Goal: Information Seeking & Learning: Find specific fact

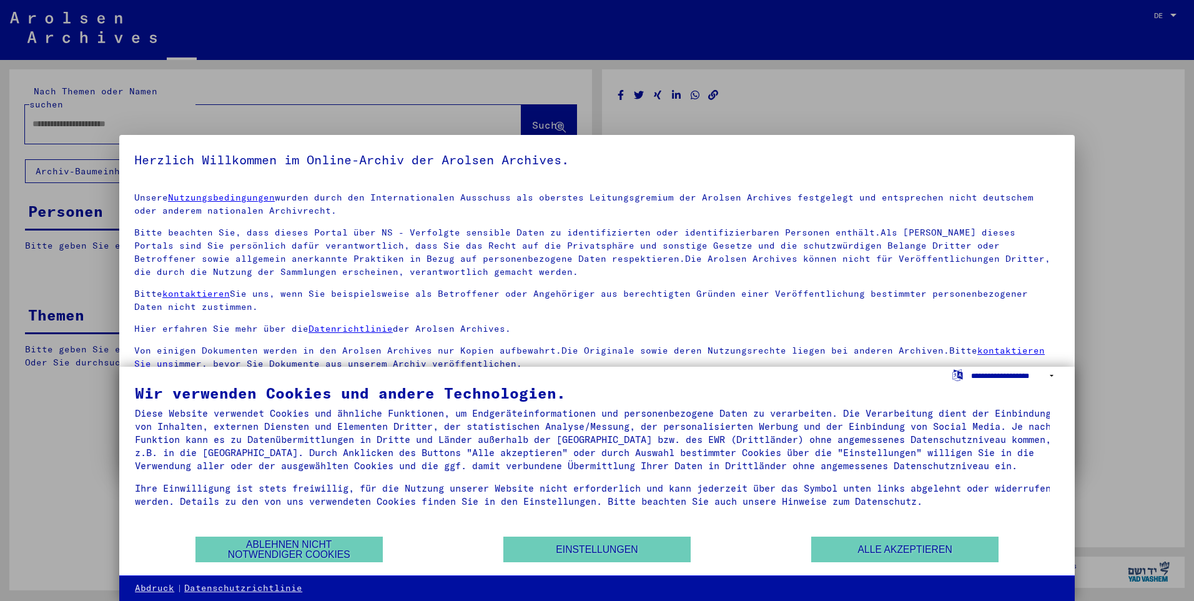
type input "*******"
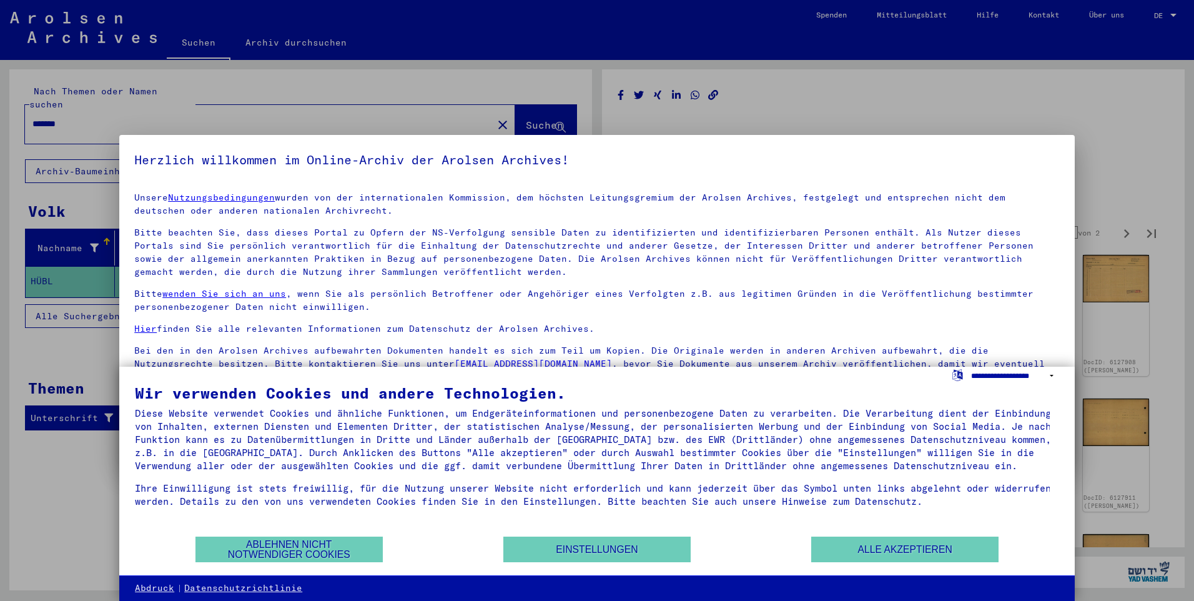
click at [1050, 374] on select "**********" at bounding box center [1015, 376] width 88 height 18
select select "*****"
click at [971, 367] on select "**********" at bounding box center [1015, 376] width 88 height 18
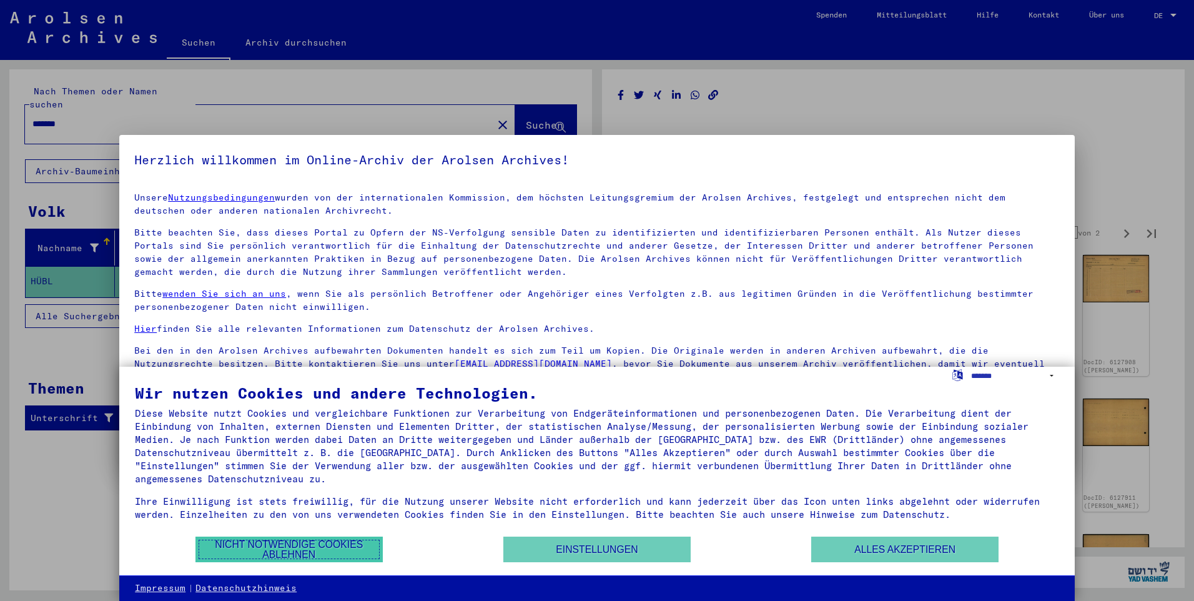
click at [314, 548] on button "Nicht notwendige Cookies ablehnen" at bounding box center [288, 549] width 187 height 26
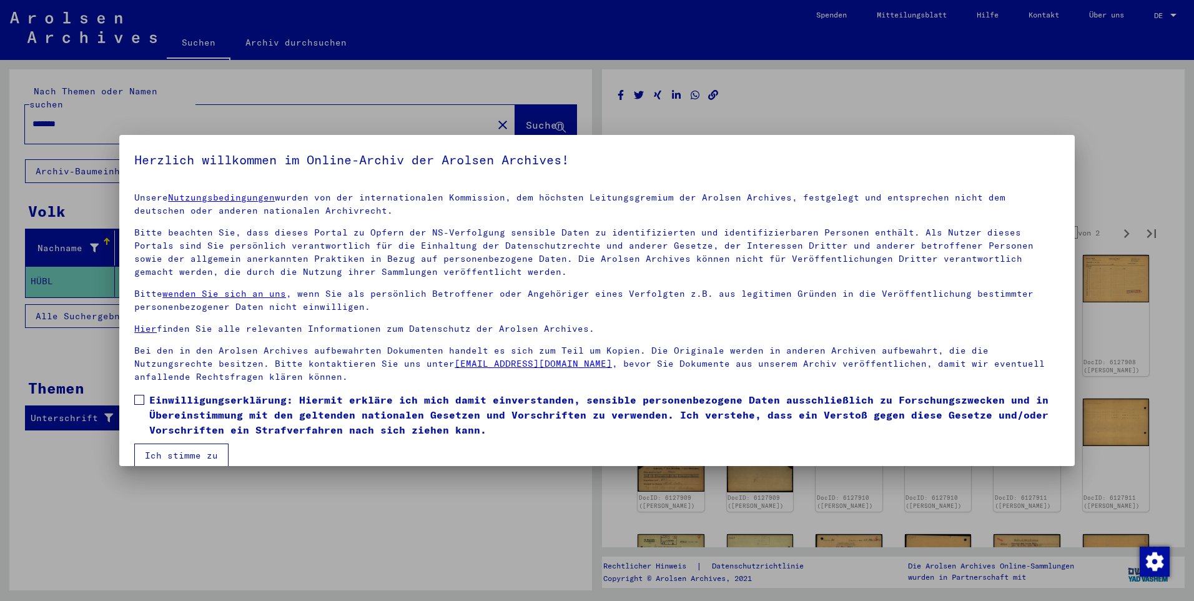
click at [207, 457] on button "Ich stimme zu" at bounding box center [181, 455] width 94 height 24
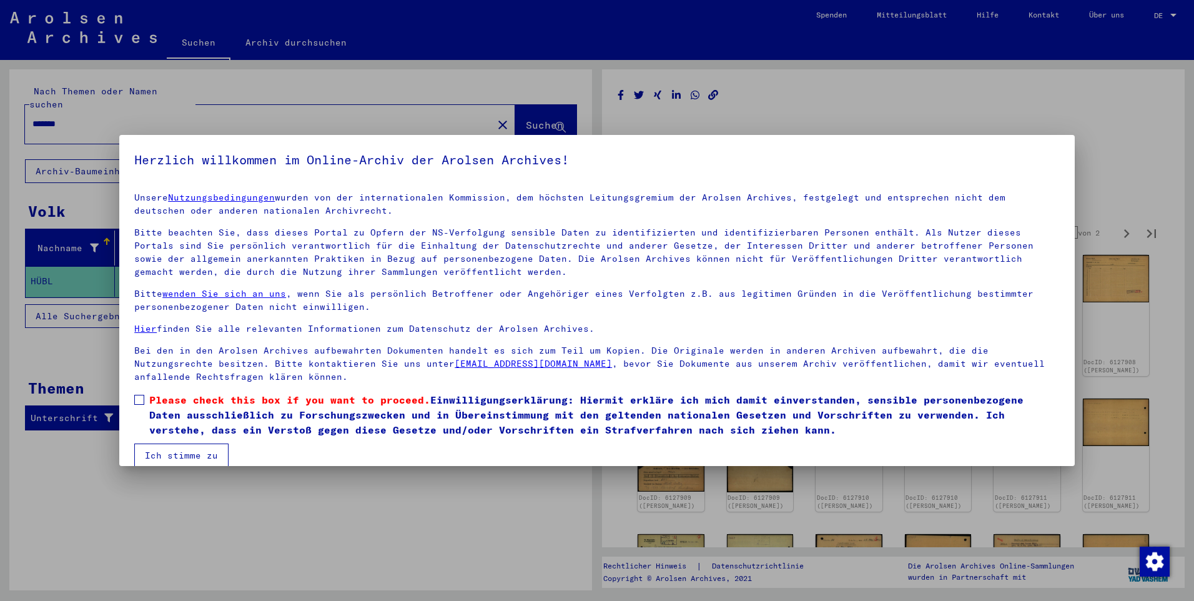
scroll to position [17, 0]
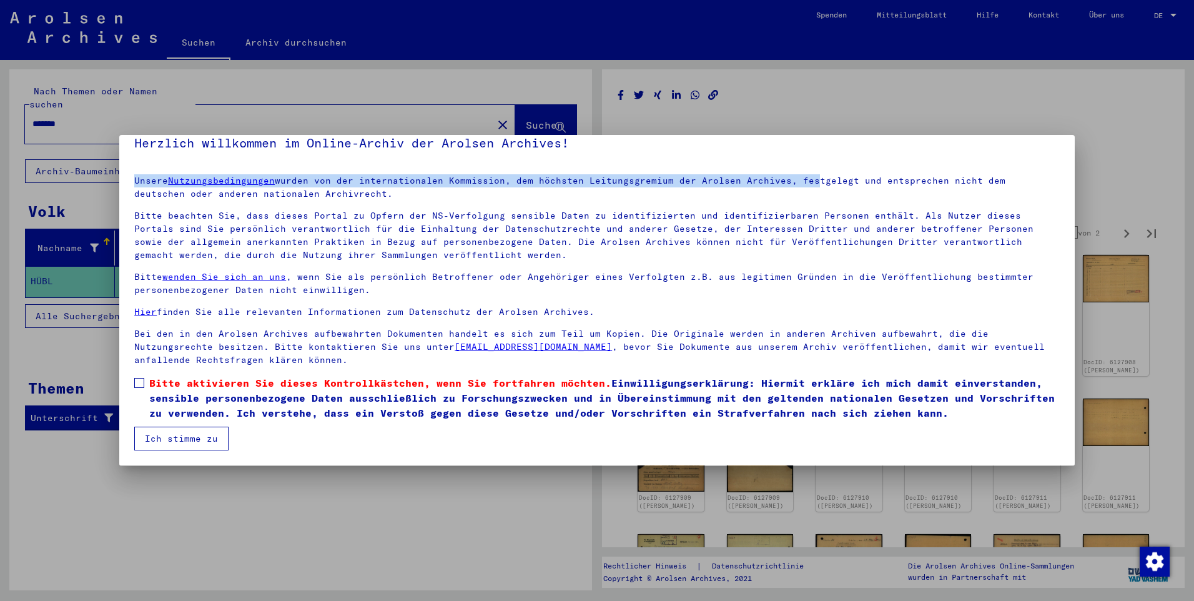
drag, startPoint x: 1031, startPoint y: 140, endPoint x: 817, endPoint y: 164, distance: 215.0
click at [817, 164] on yv-its-agree-protection-component "Herzlich willkommen im Online-Archiv der Arolsen Archives! Unsere Nutzungsbedin…" at bounding box center [597, 291] width 926 height 317
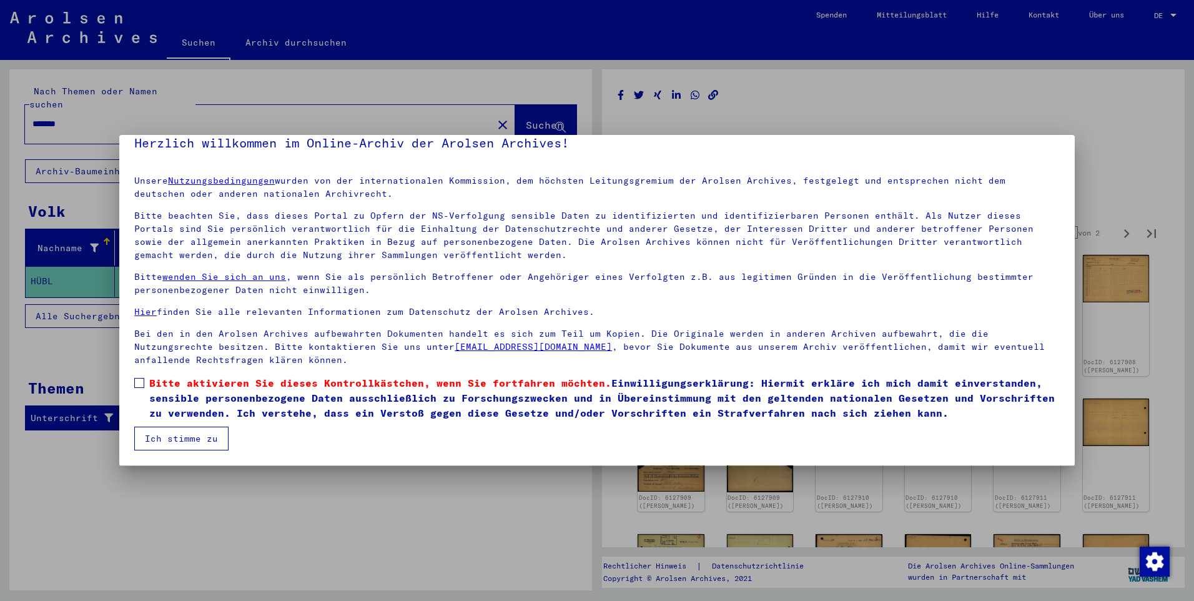
click at [842, 536] on div at bounding box center [597, 300] width 1194 height 601
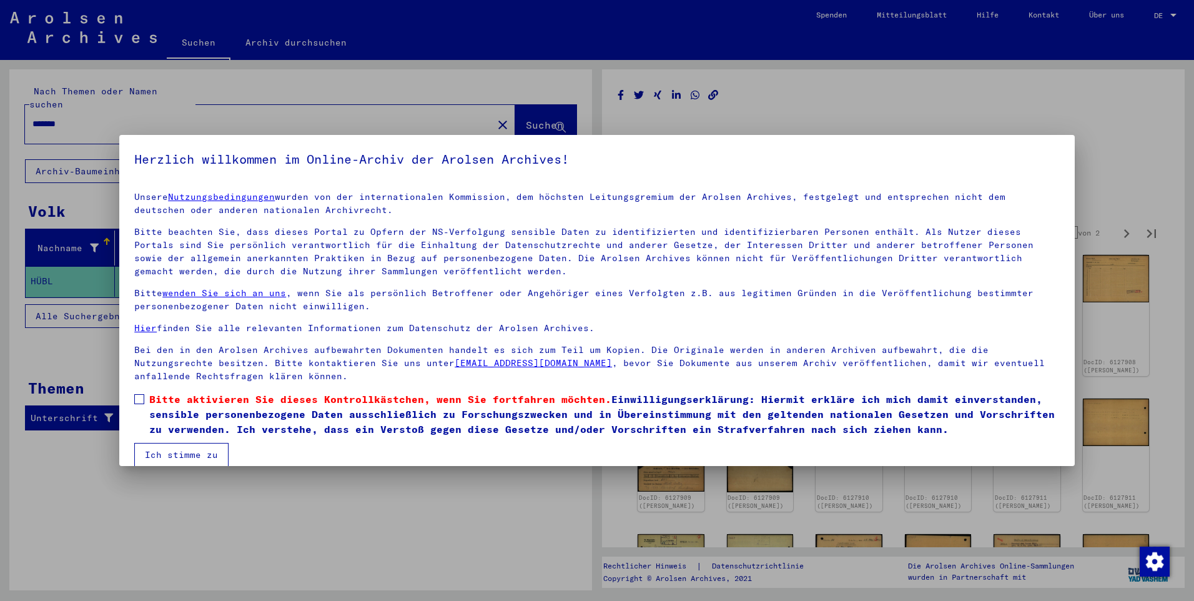
scroll to position [0, 0]
click at [138, 398] on span at bounding box center [139, 400] width 10 height 10
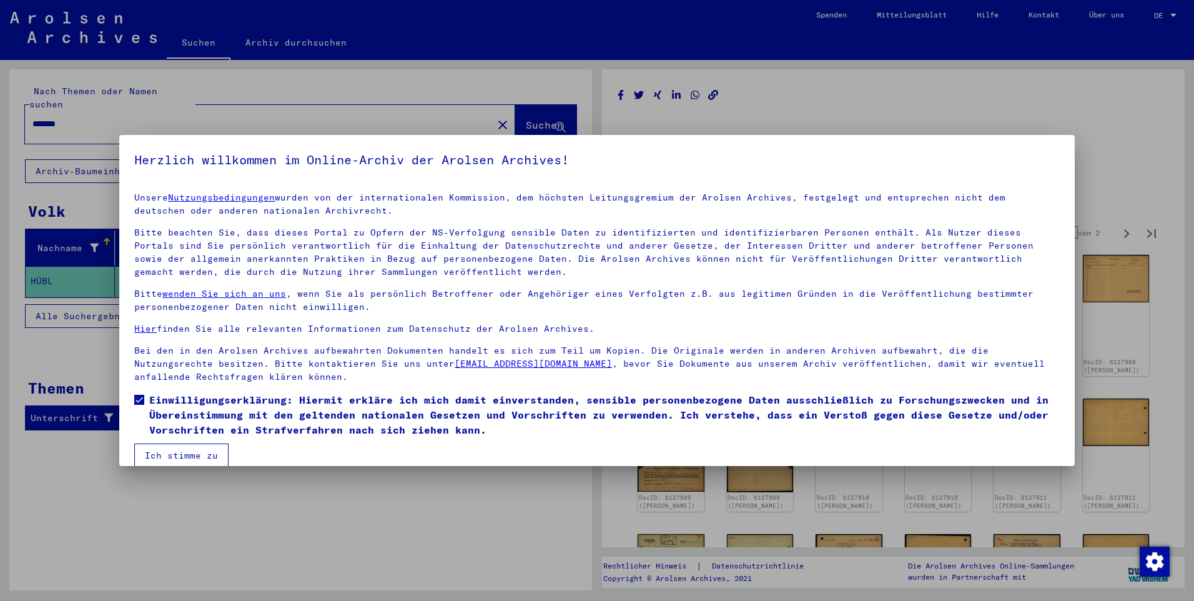
click at [197, 455] on button "Ich stimme zu" at bounding box center [181, 455] width 94 height 24
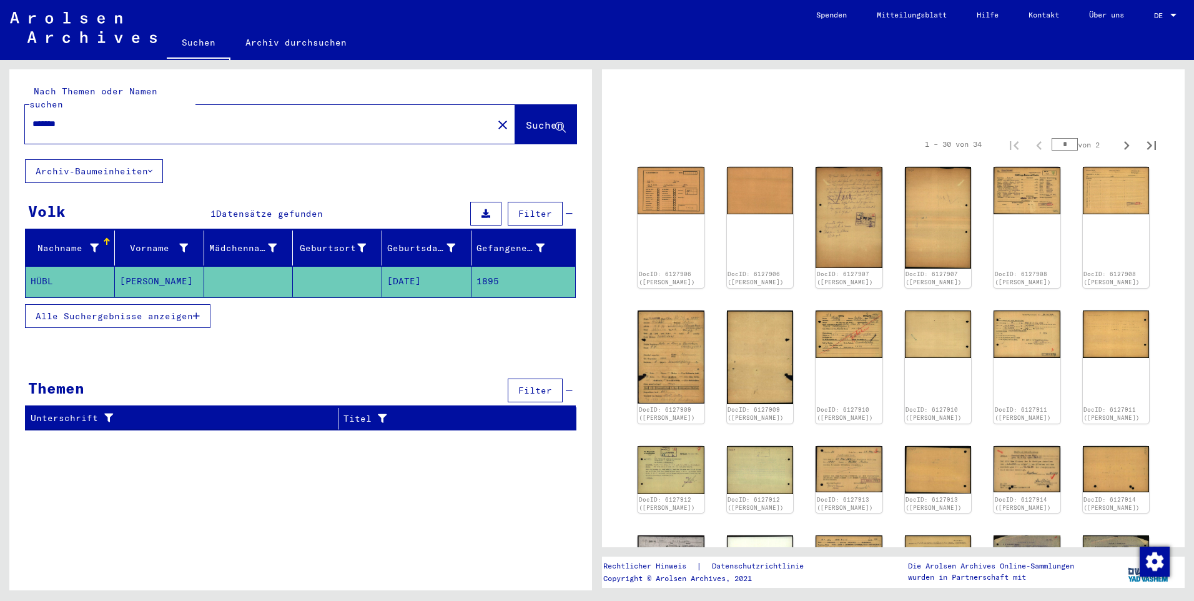
scroll to position [19, 0]
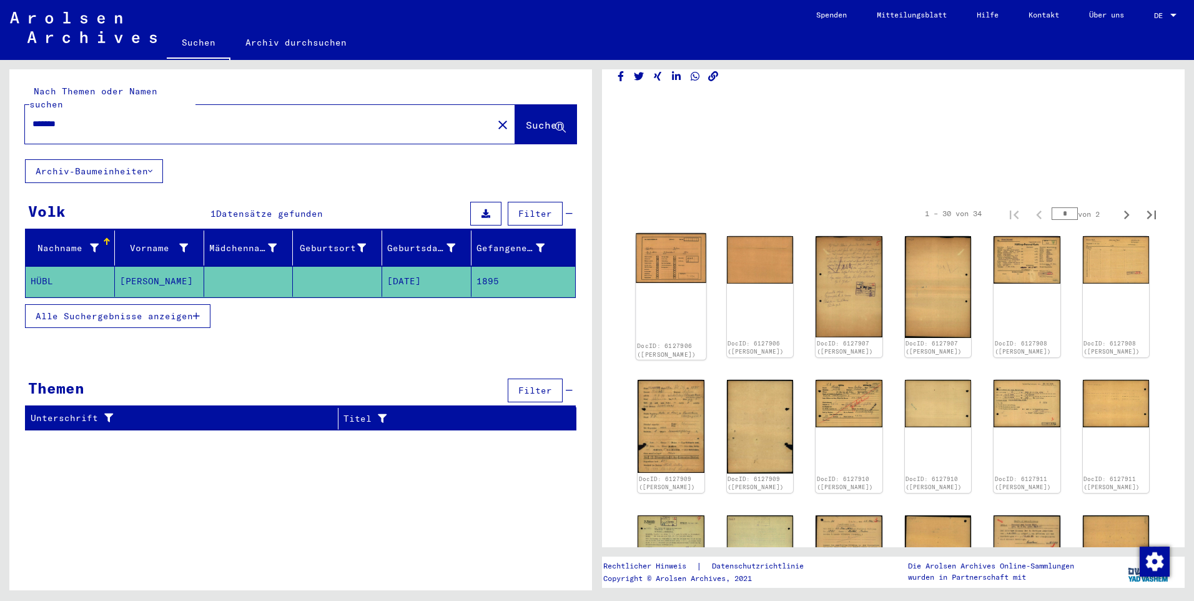
click at [689, 244] on img at bounding box center [671, 258] width 70 height 50
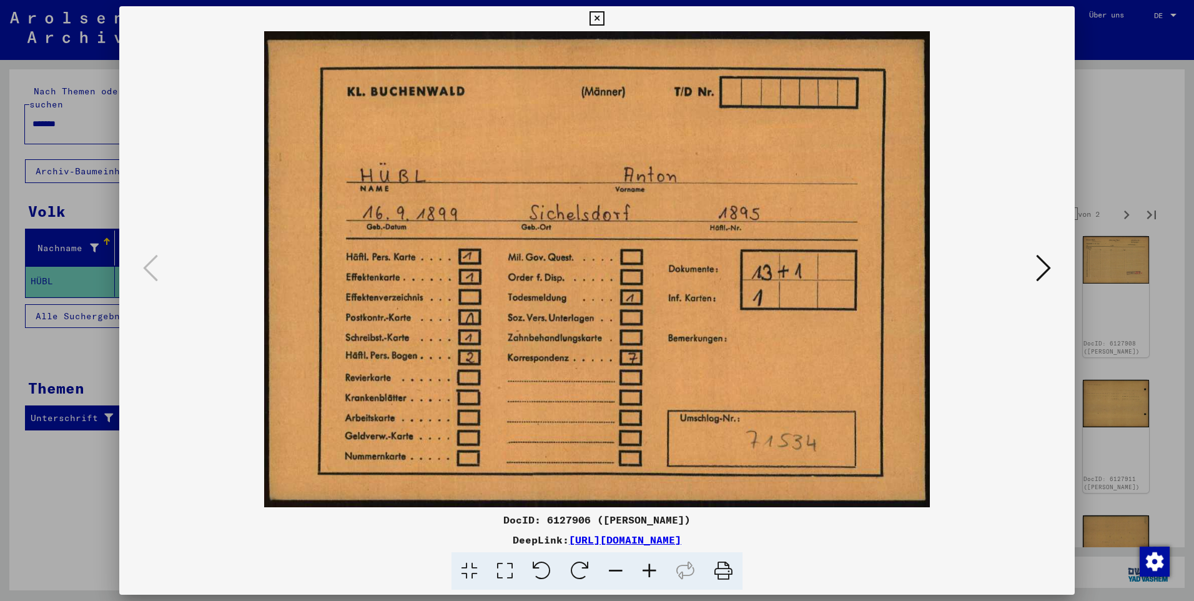
click at [1045, 266] on icon at bounding box center [1043, 268] width 15 height 30
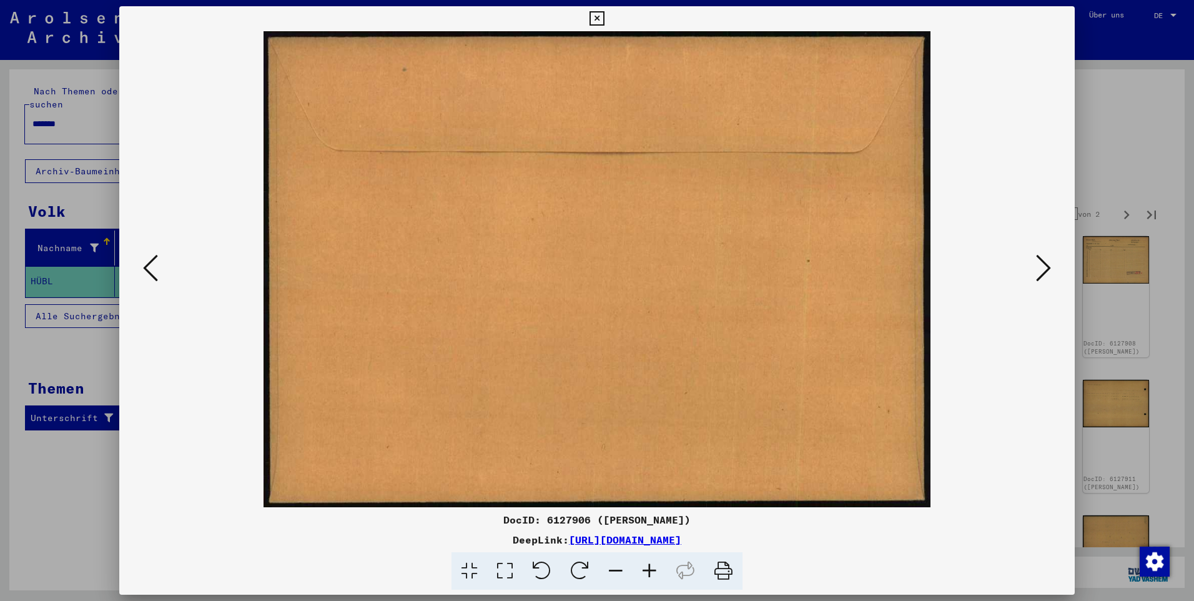
click at [1042, 265] on icon at bounding box center [1043, 268] width 15 height 30
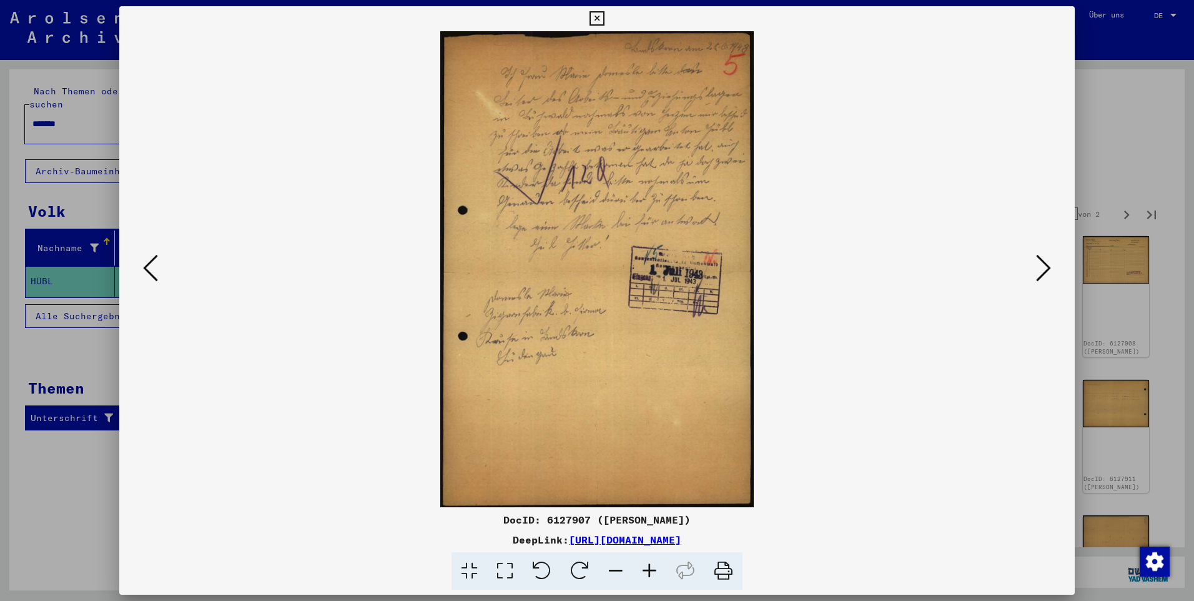
click at [1042, 265] on icon at bounding box center [1043, 268] width 15 height 30
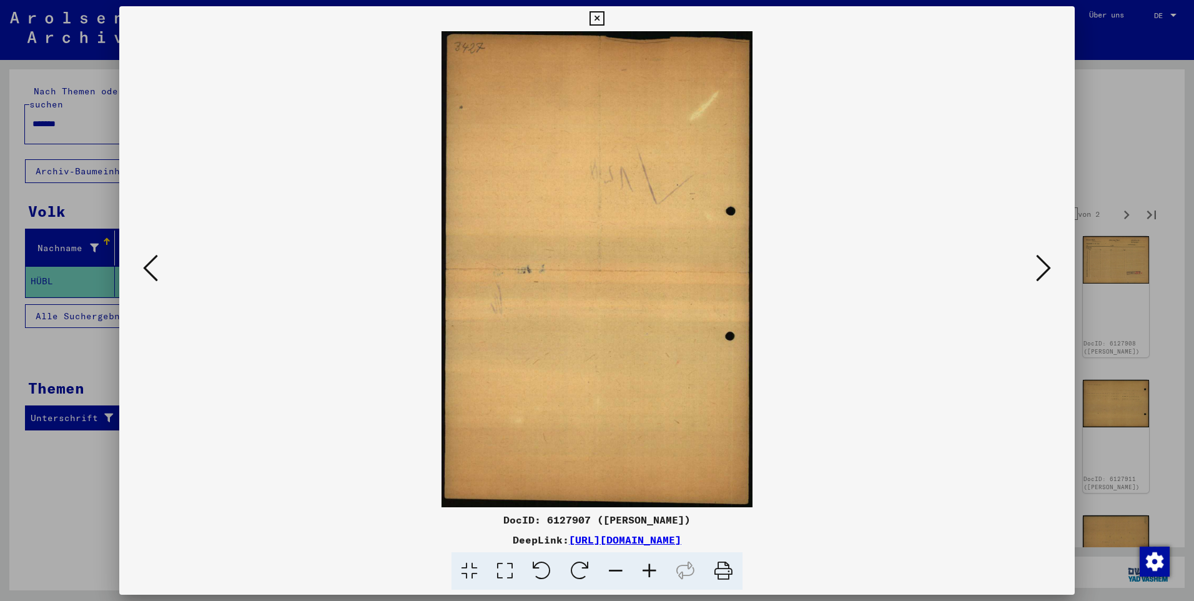
click at [1042, 265] on icon at bounding box center [1043, 268] width 15 height 30
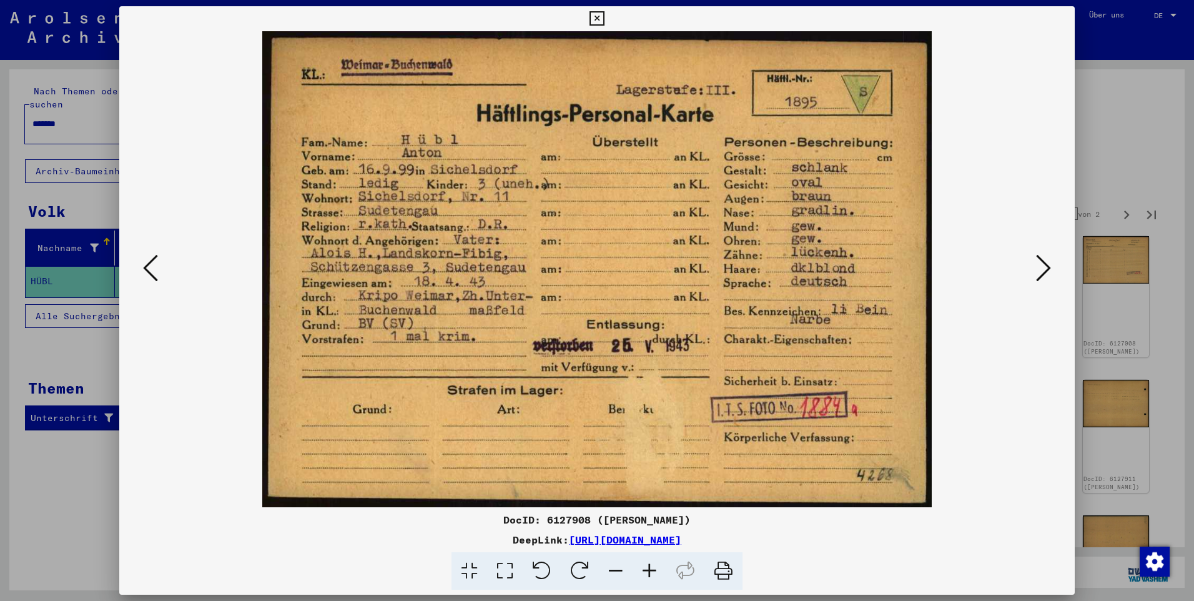
click at [1049, 265] on icon at bounding box center [1043, 268] width 15 height 30
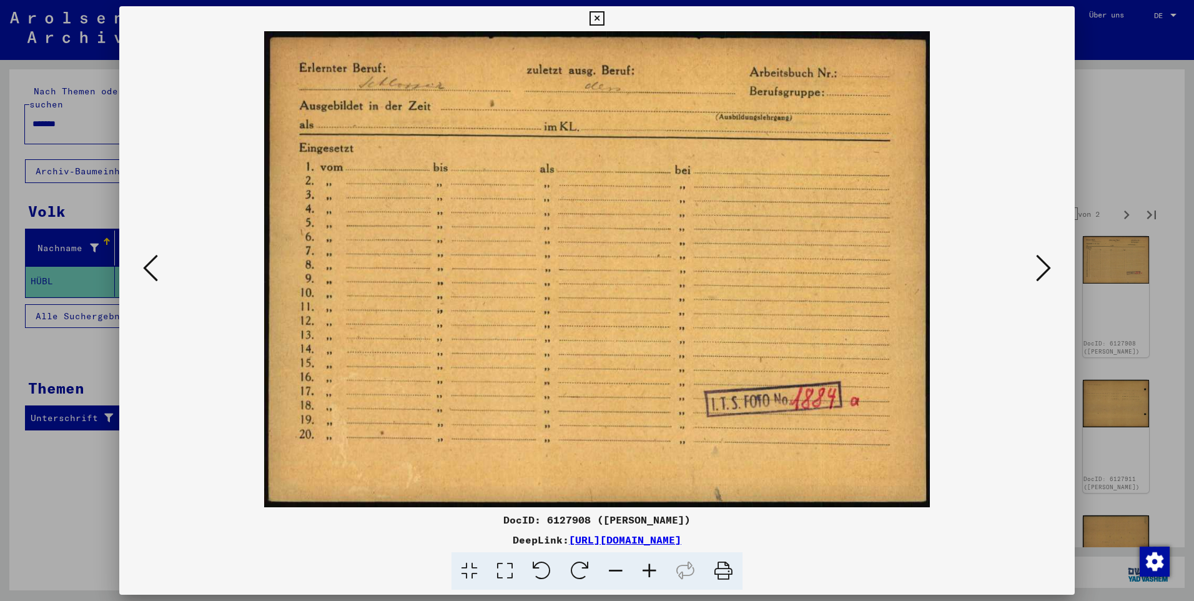
click at [1046, 260] on icon at bounding box center [1043, 268] width 15 height 30
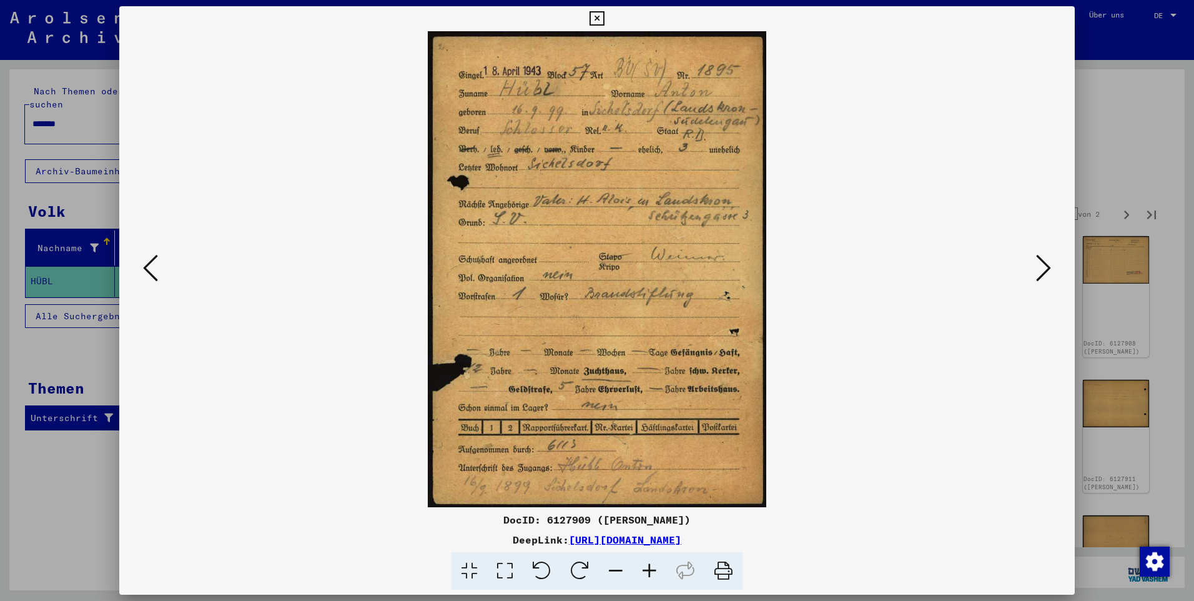
click at [1047, 261] on icon at bounding box center [1043, 268] width 15 height 30
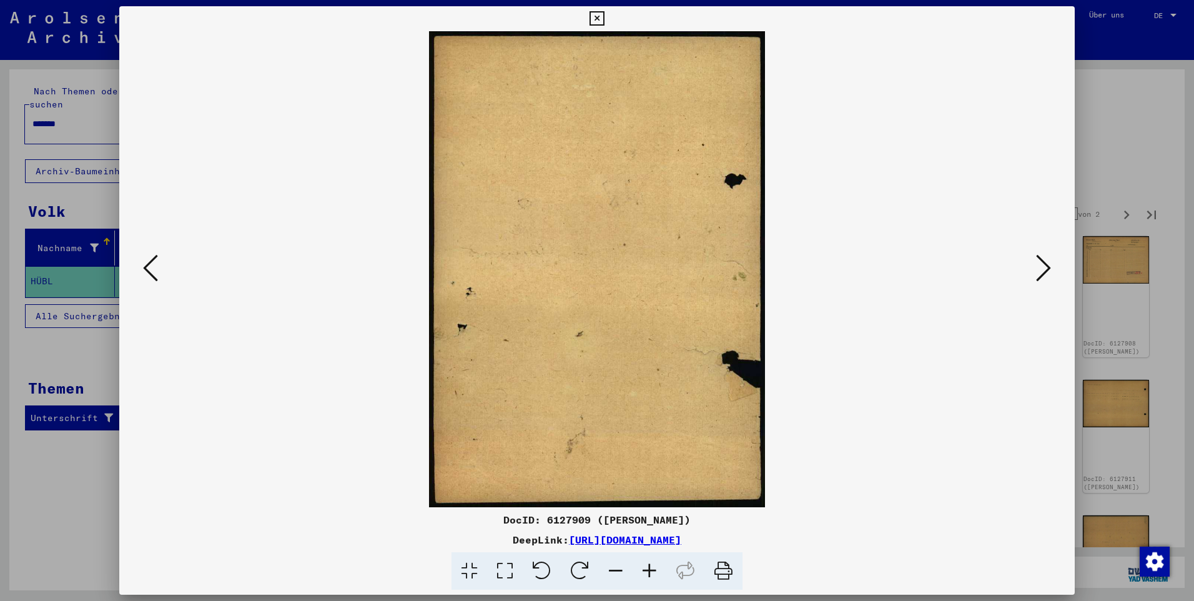
click at [1047, 261] on icon at bounding box center [1043, 268] width 15 height 30
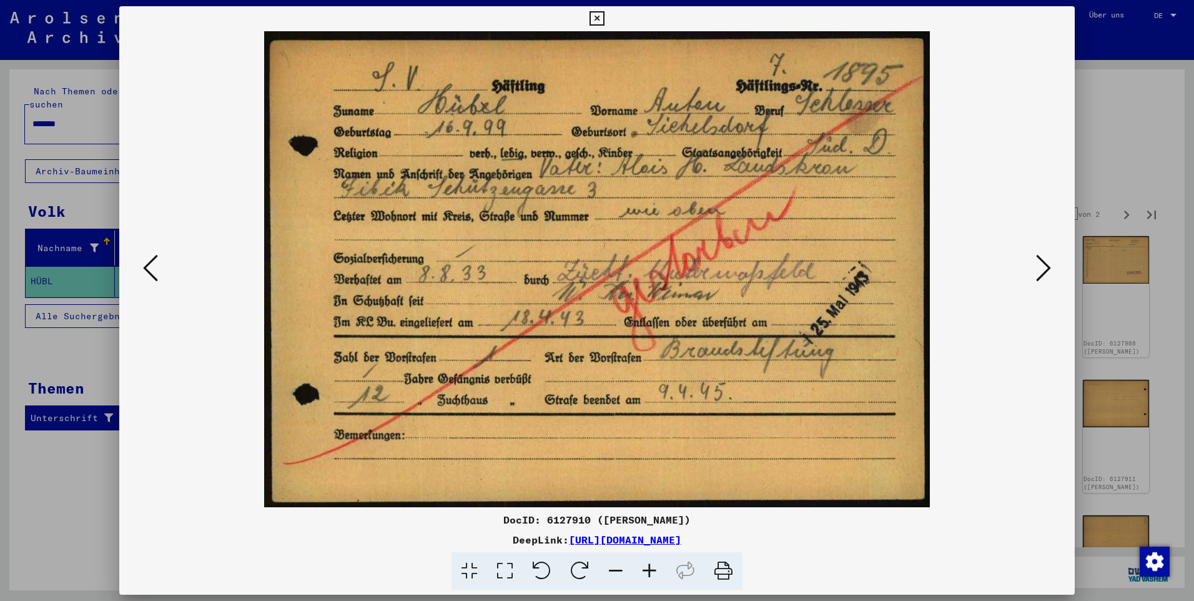
click at [1045, 264] on icon at bounding box center [1043, 268] width 15 height 30
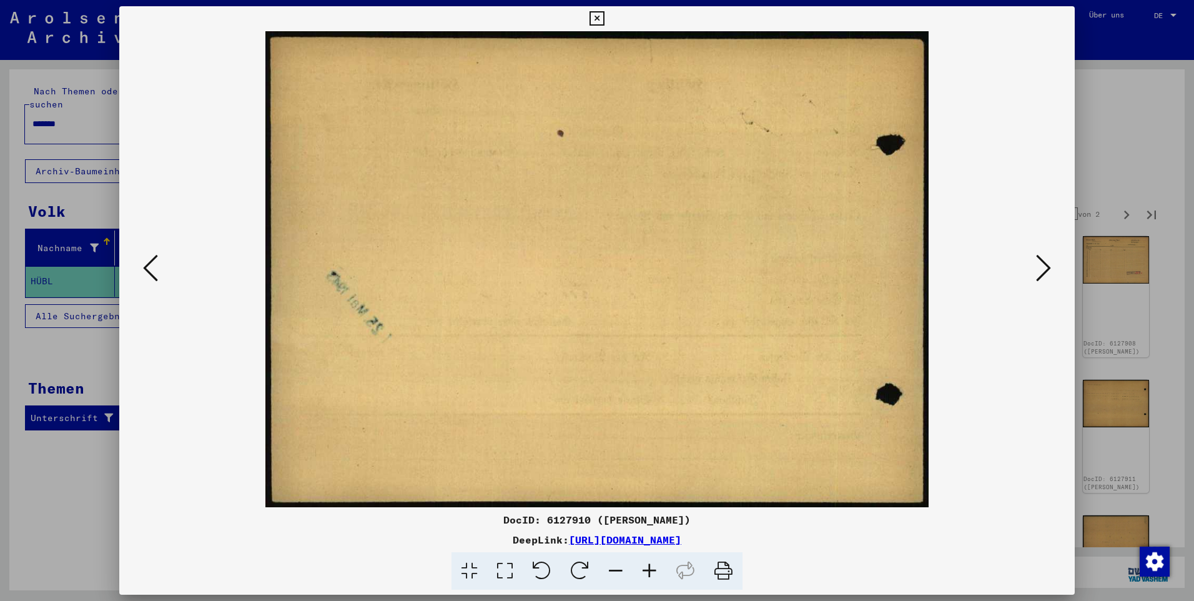
click at [1045, 264] on icon at bounding box center [1043, 268] width 15 height 30
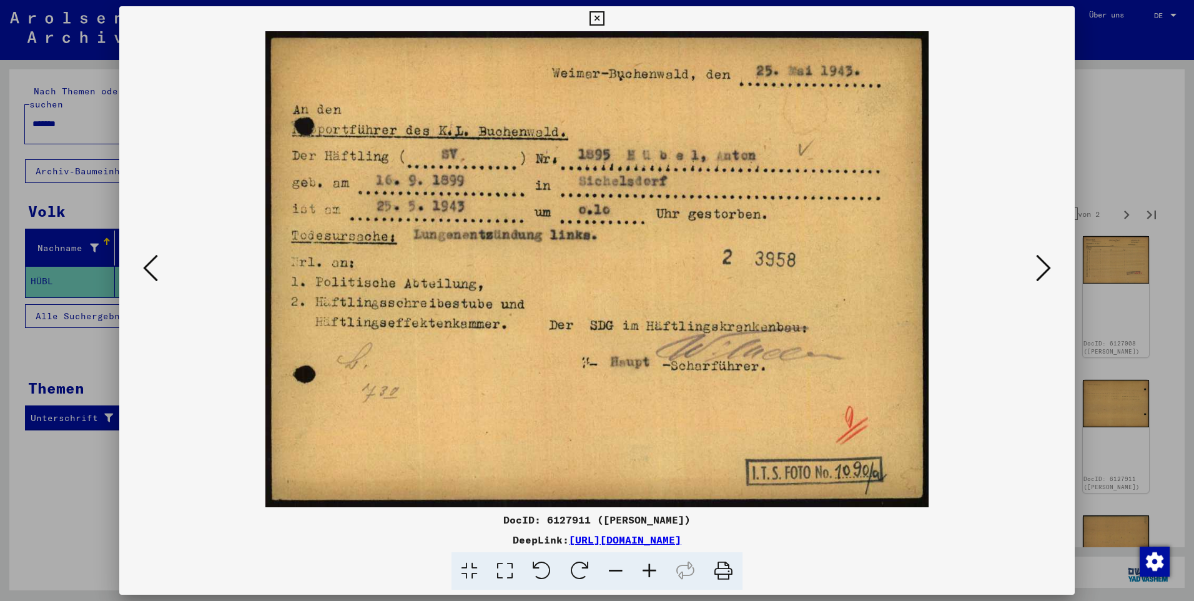
click at [1049, 266] on icon at bounding box center [1043, 268] width 15 height 30
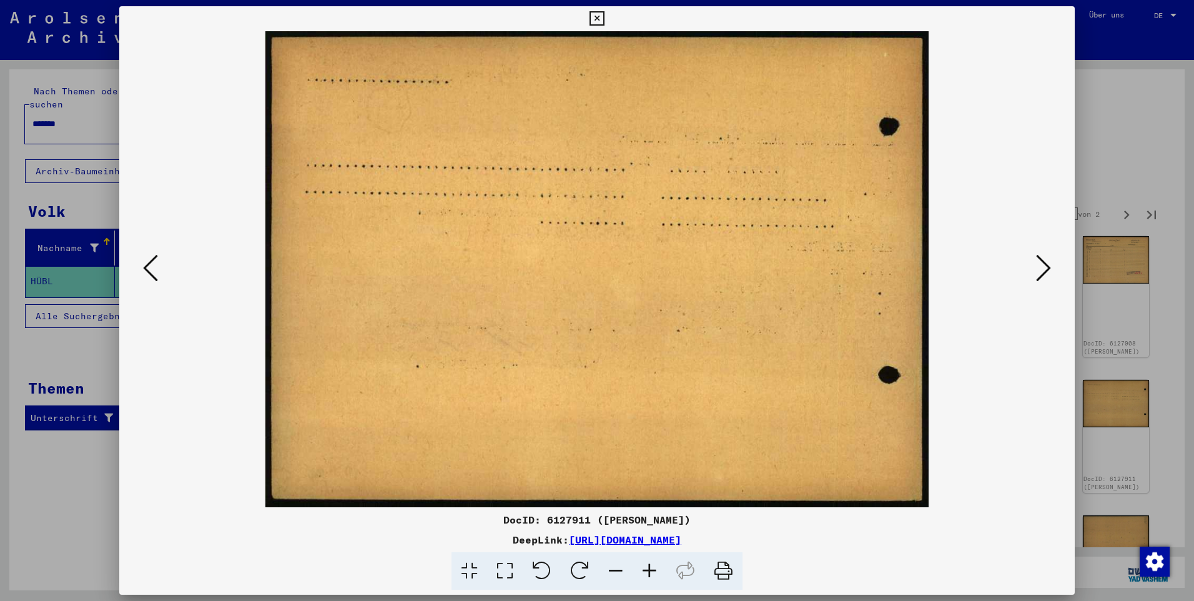
click at [1049, 266] on icon at bounding box center [1043, 268] width 15 height 30
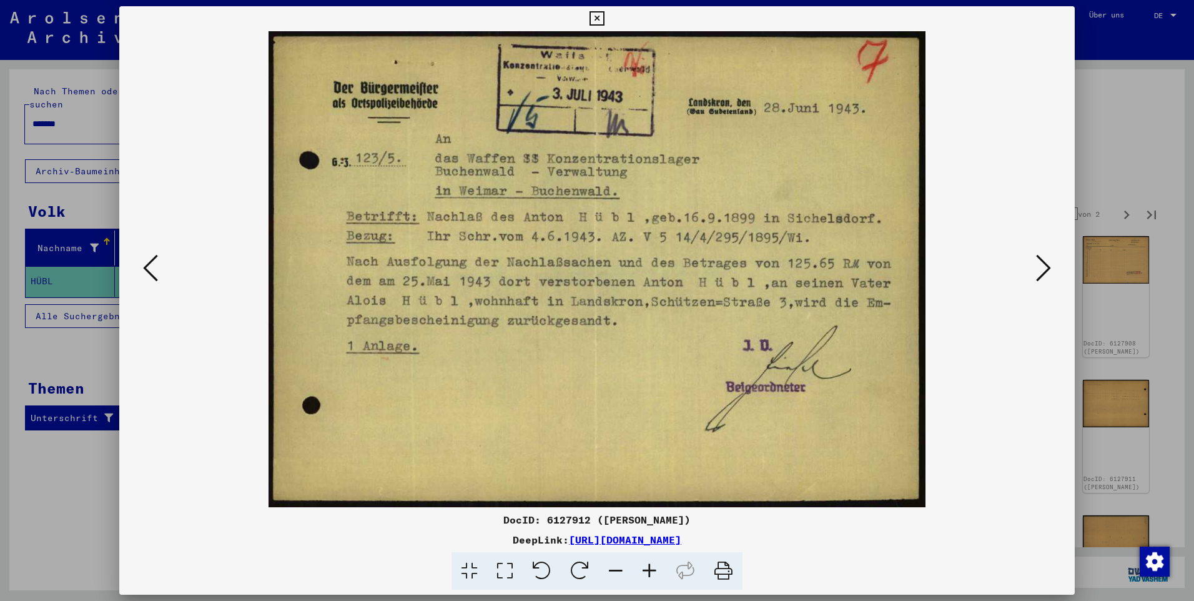
click at [1050, 267] on icon at bounding box center [1043, 268] width 15 height 30
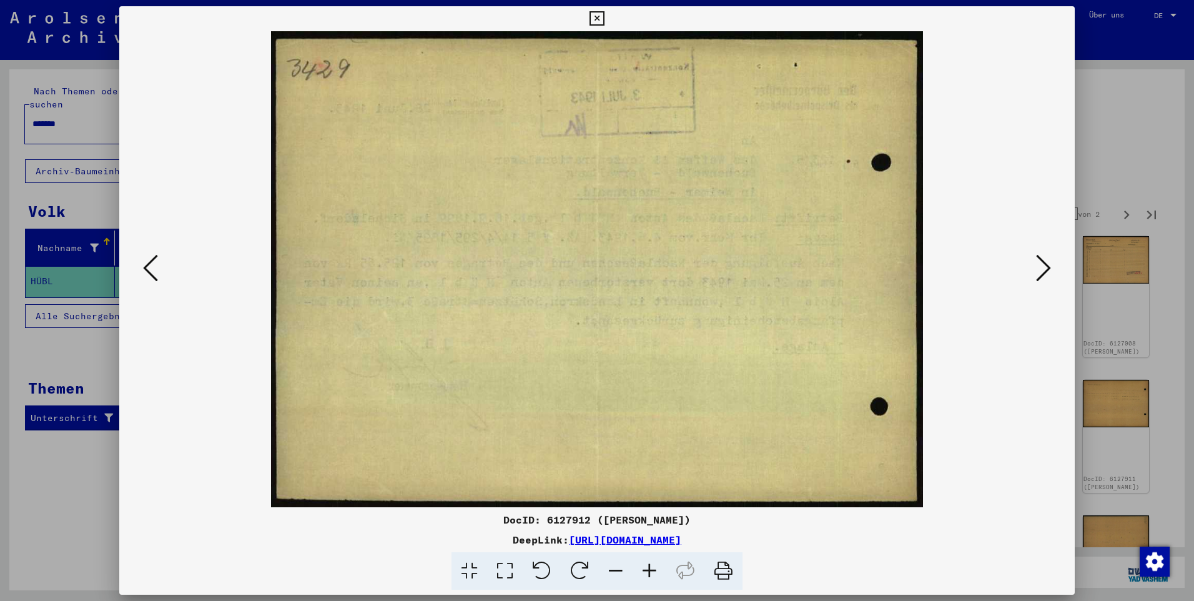
click at [1050, 267] on icon at bounding box center [1043, 268] width 15 height 30
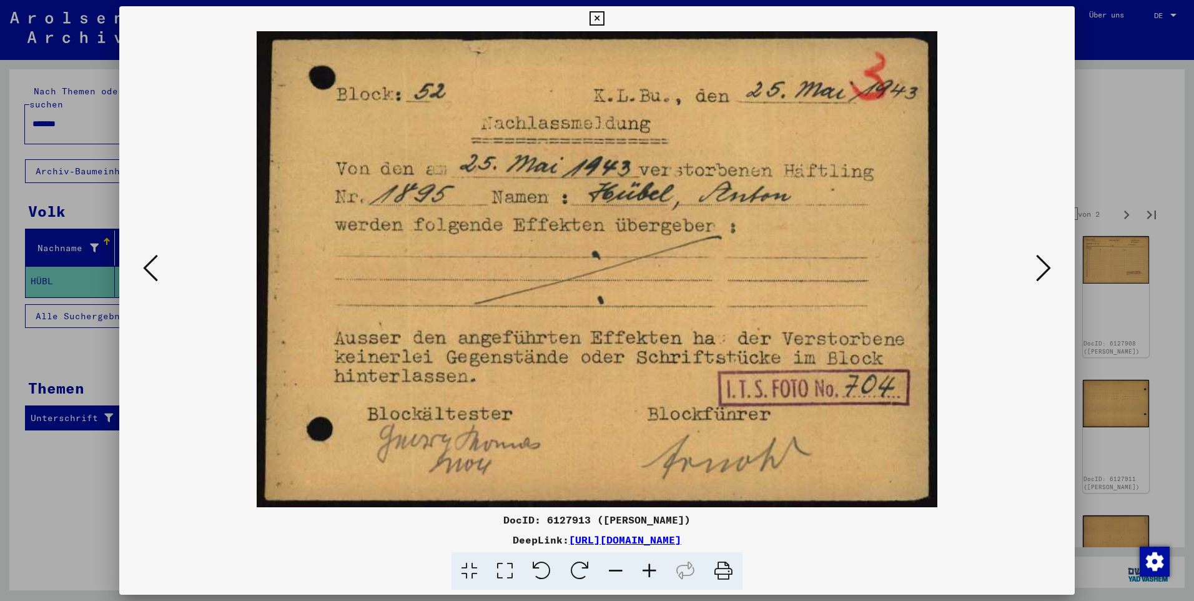
click at [1045, 265] on icon at bounding box center [1043, 268] width 15 height 30
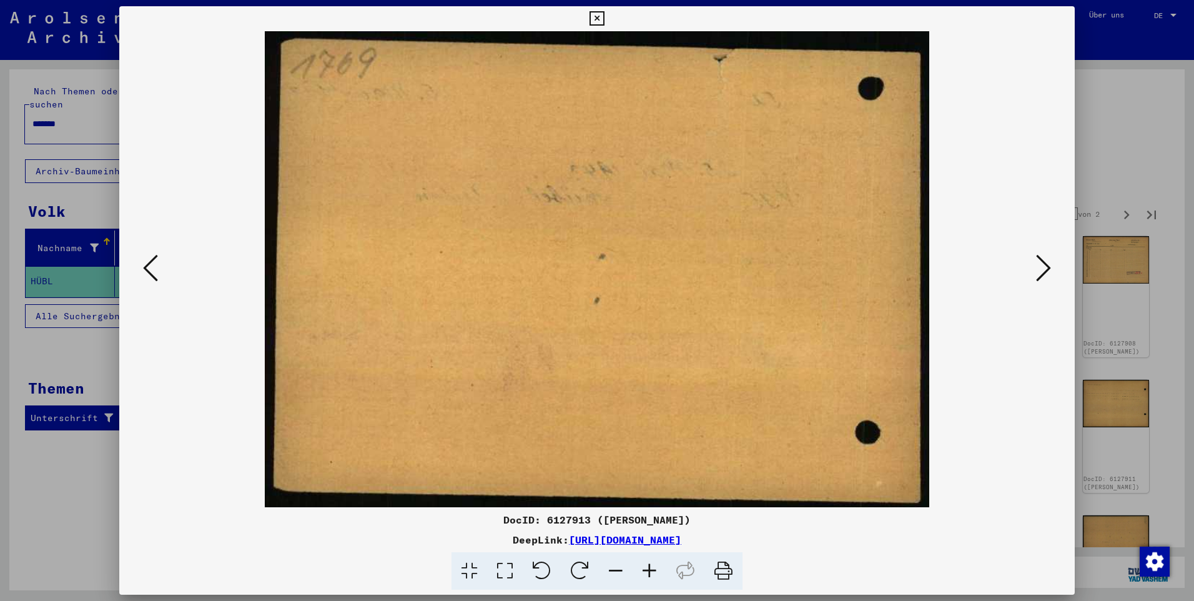
click at [1045, 265] on icon at bounding box center [1043, 268] width 15 height 30
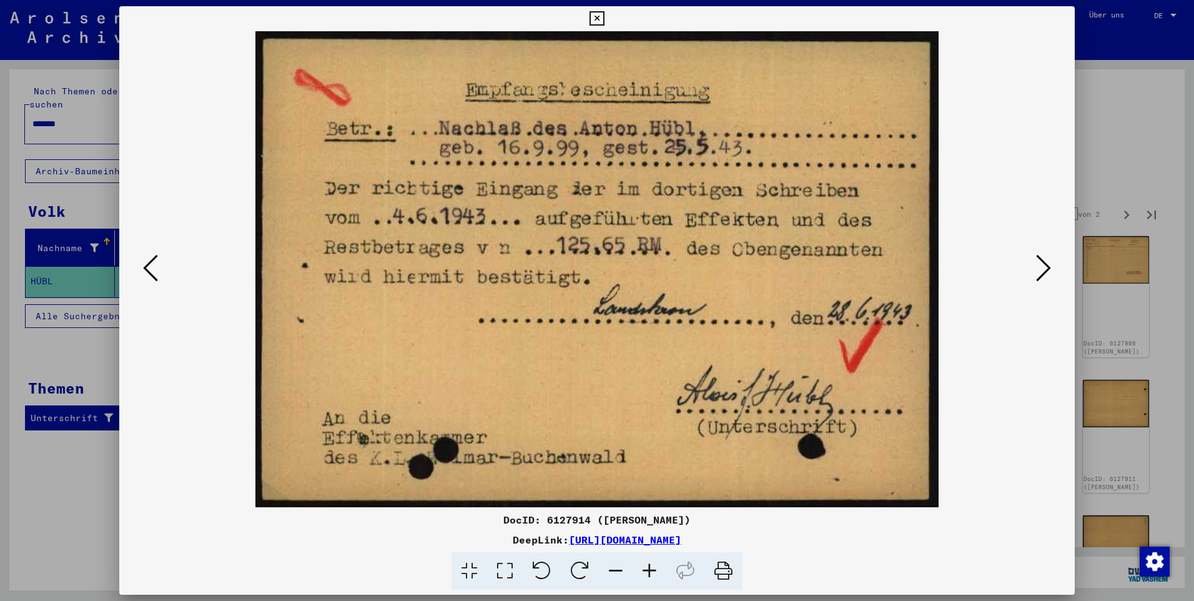
click at [1046, 266] on icon at bounding box center [1043, 268] width 15 height 30
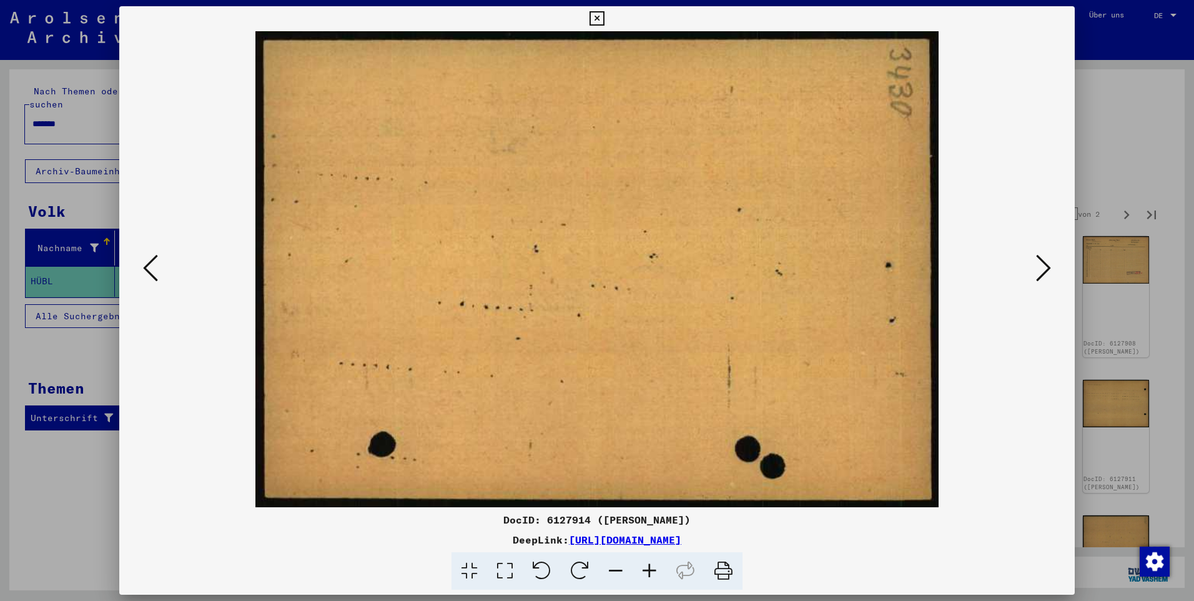
click at [1046, 266] on icon at bounding box center [1043, 268] width 15 height 30
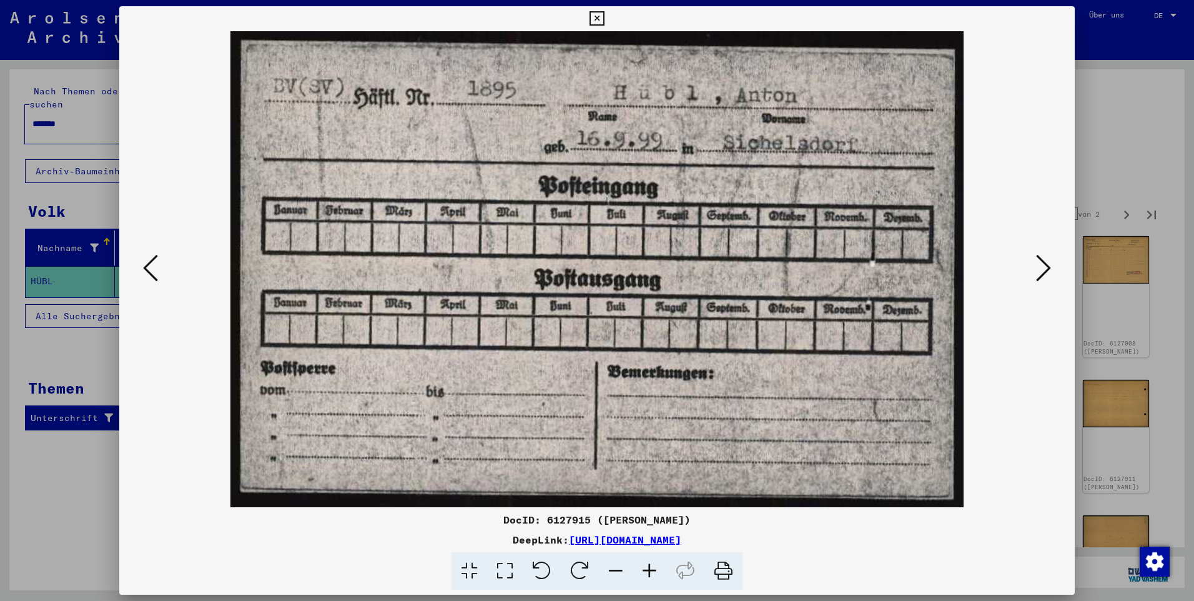
click at [1046, 266] on icon at bounding box center [1043, 268] width 15 height 30
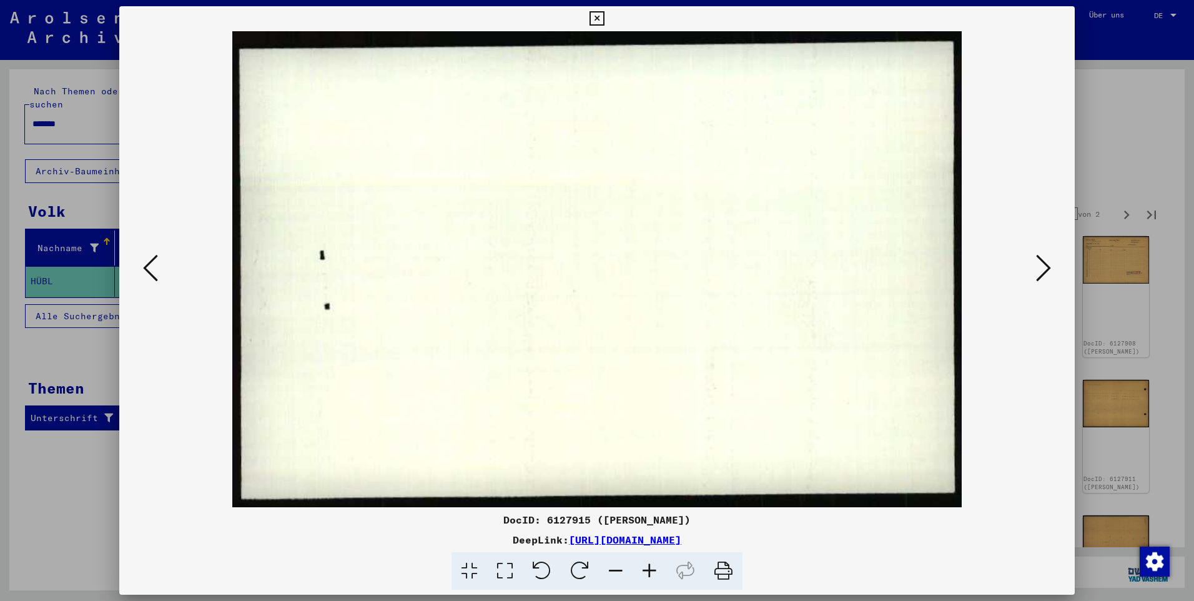
click at [1046, 266] on icon at bounding box center [1043, 268] width 15 height 30
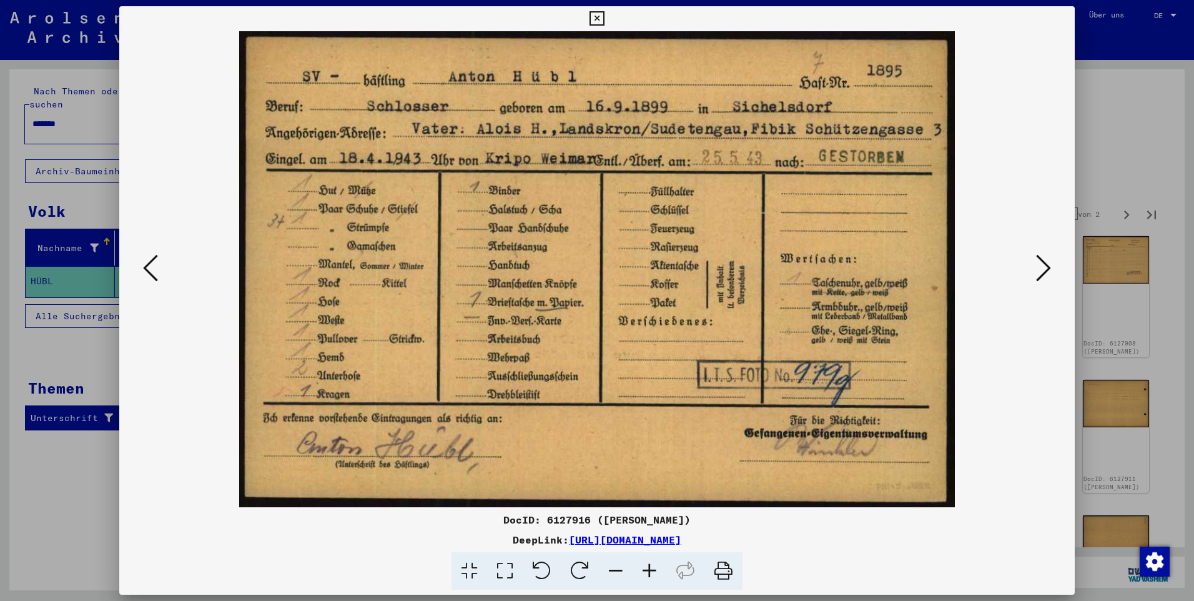
click at [1044, 266] on icon at bounding box center [1043, 268] width 15 height 30
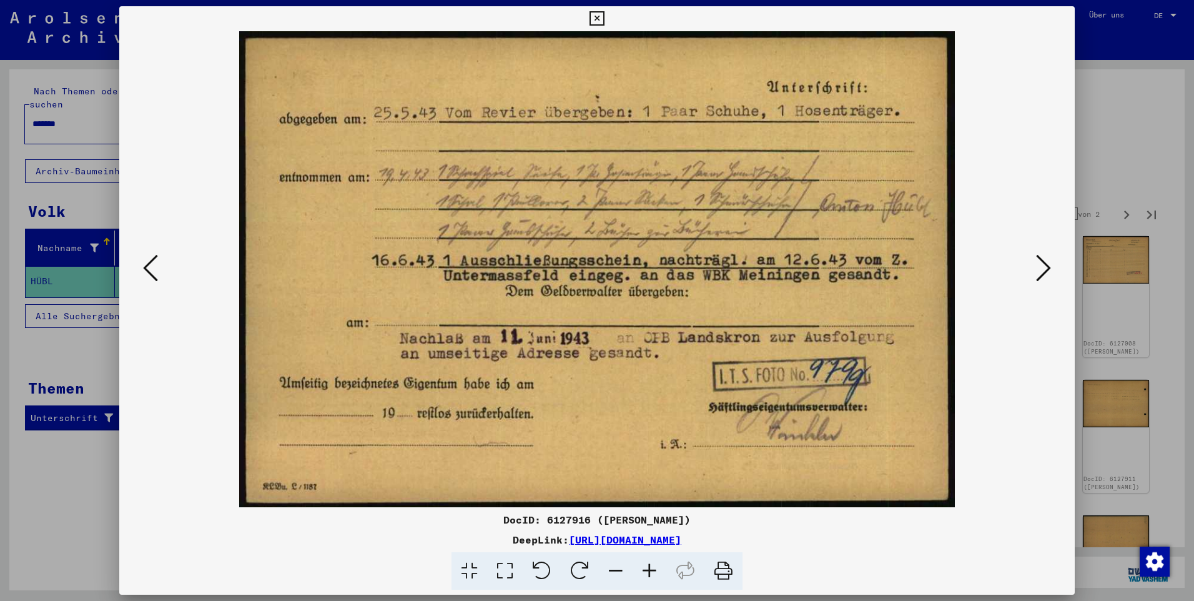
click at [1044, 265] on icon at bounding box center [1043, 268] width 15 height 30
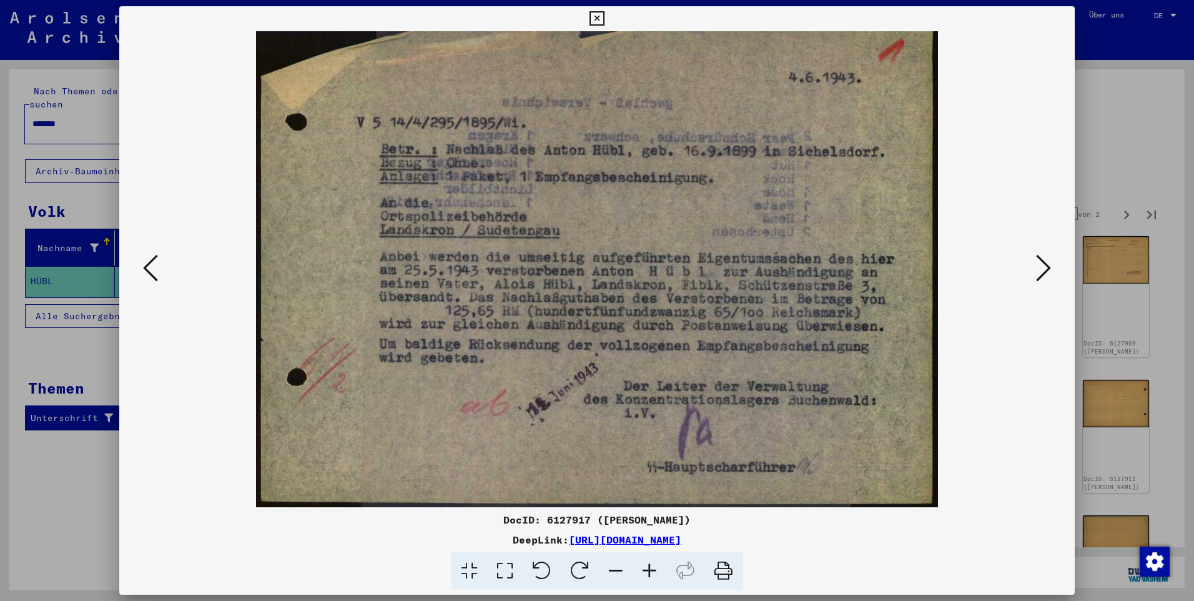
click at [1044, 265] on icon at bounding box center [1043, 268] width 15 height 30
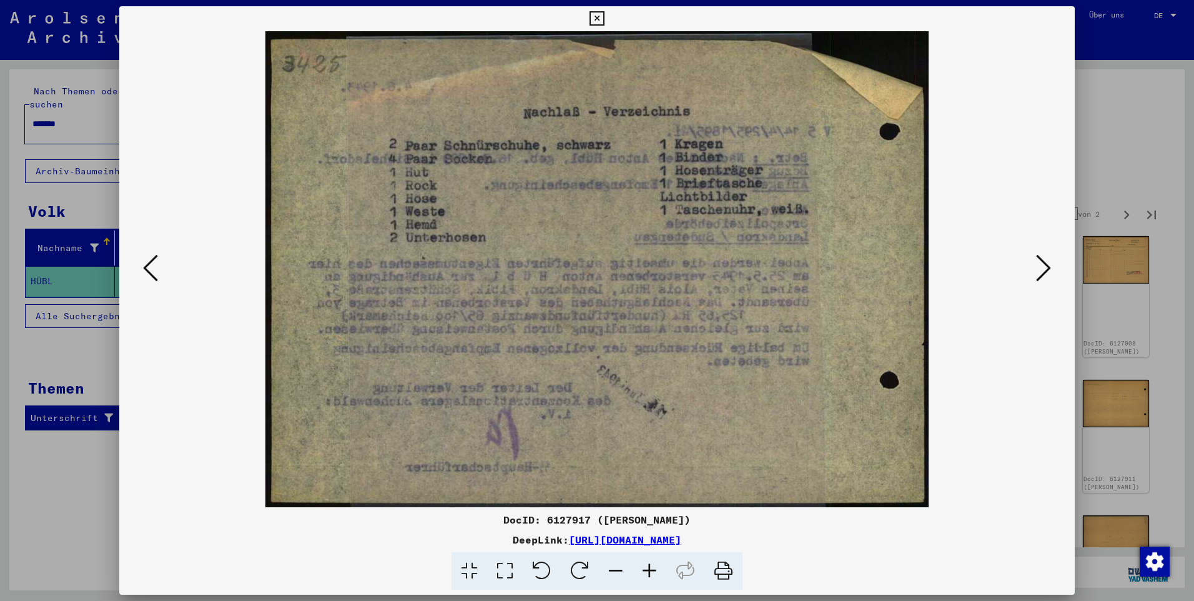
click at [1044, 265] on icon at bounding box center [1043, 268] width 15 height 30
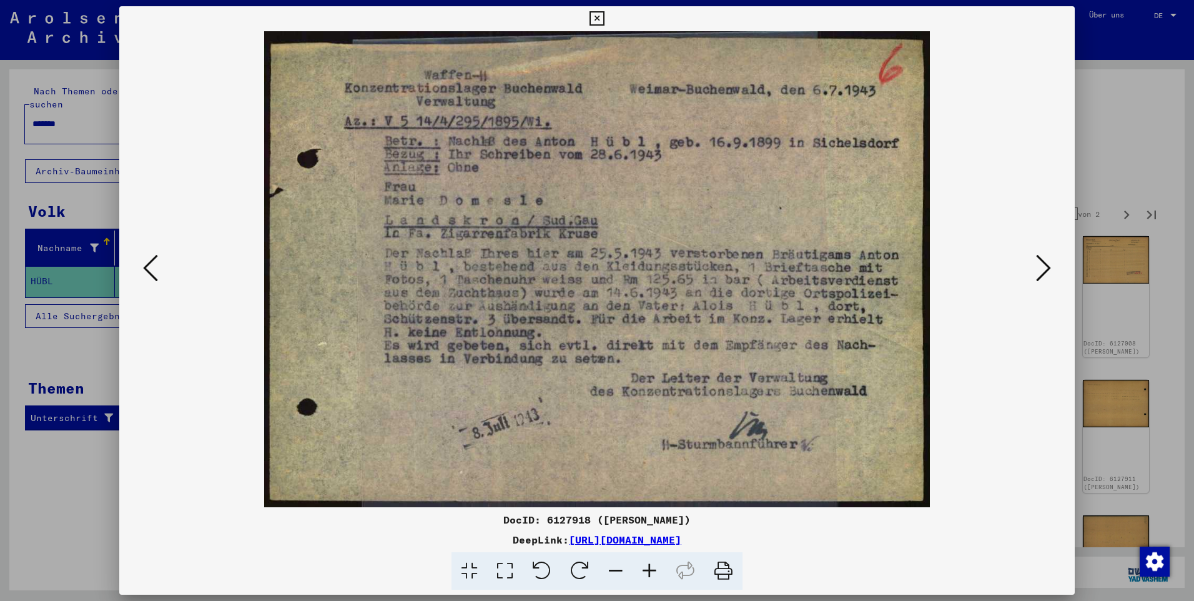
click at [1044, 265] on icon at bounding box center [1043, 268] width 15 height 30
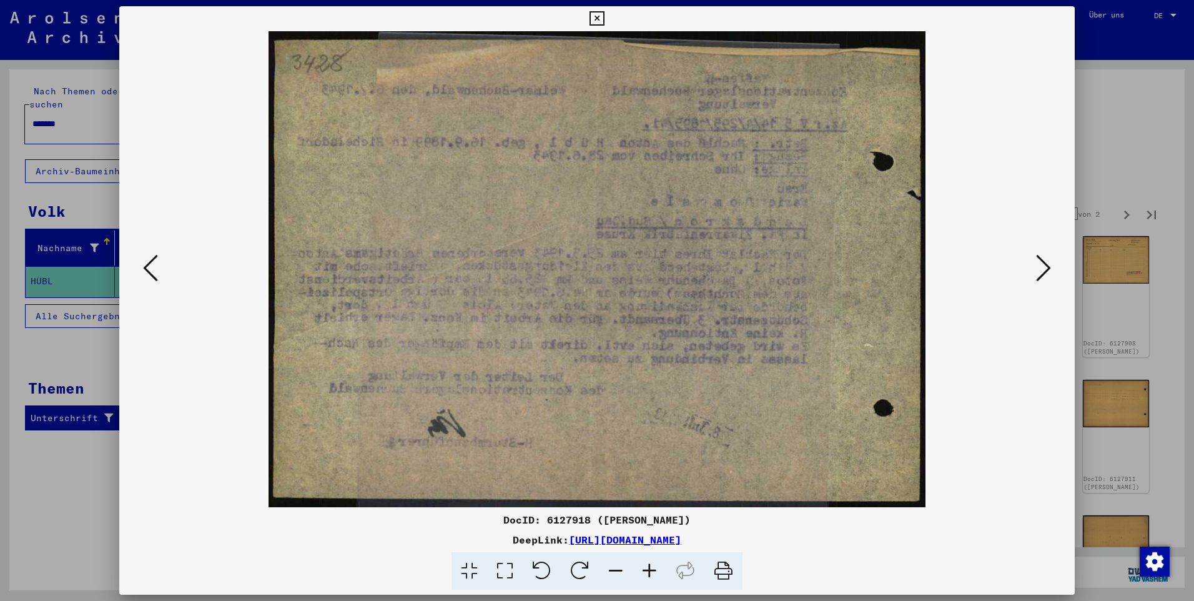
click at [1044, 265] on icon at bounding box center [1043, 268] width 15 height 30
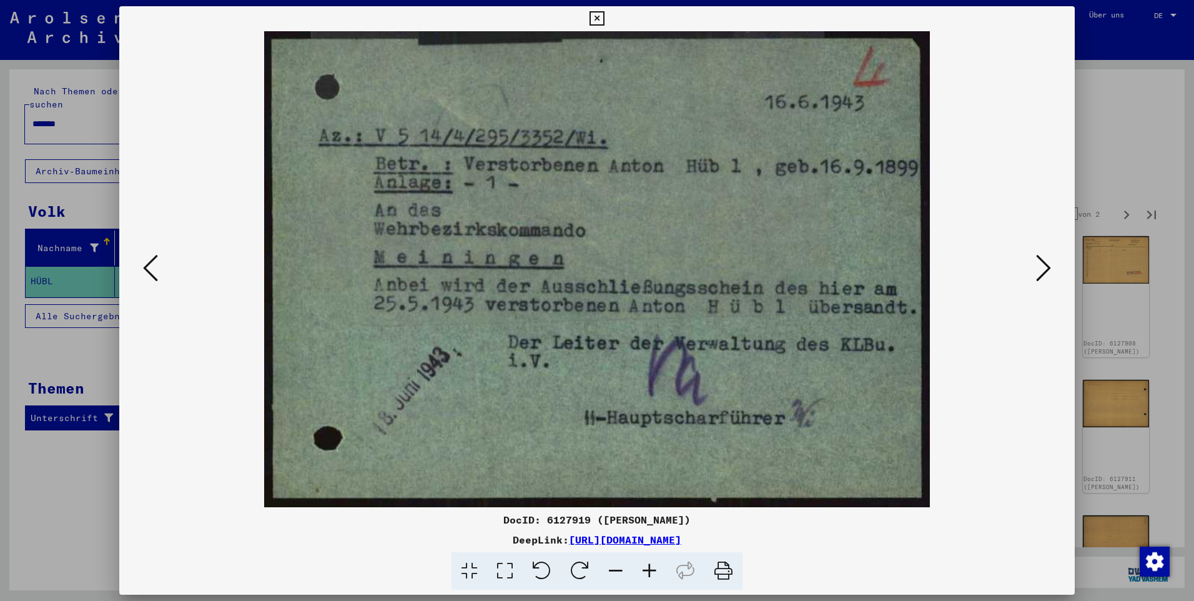
click at [1049, 264] on icon at bounding box center [1043, 268] width 15 height 30
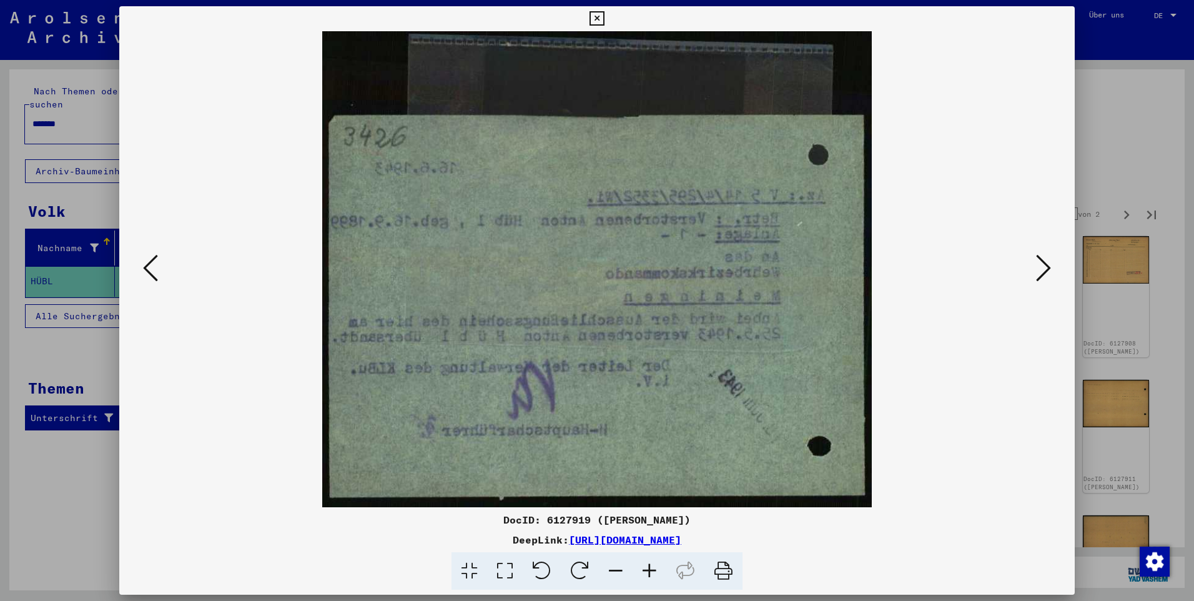
click at [1049, 264] on icon at bounding box center [1043, 268] width 15 height 30
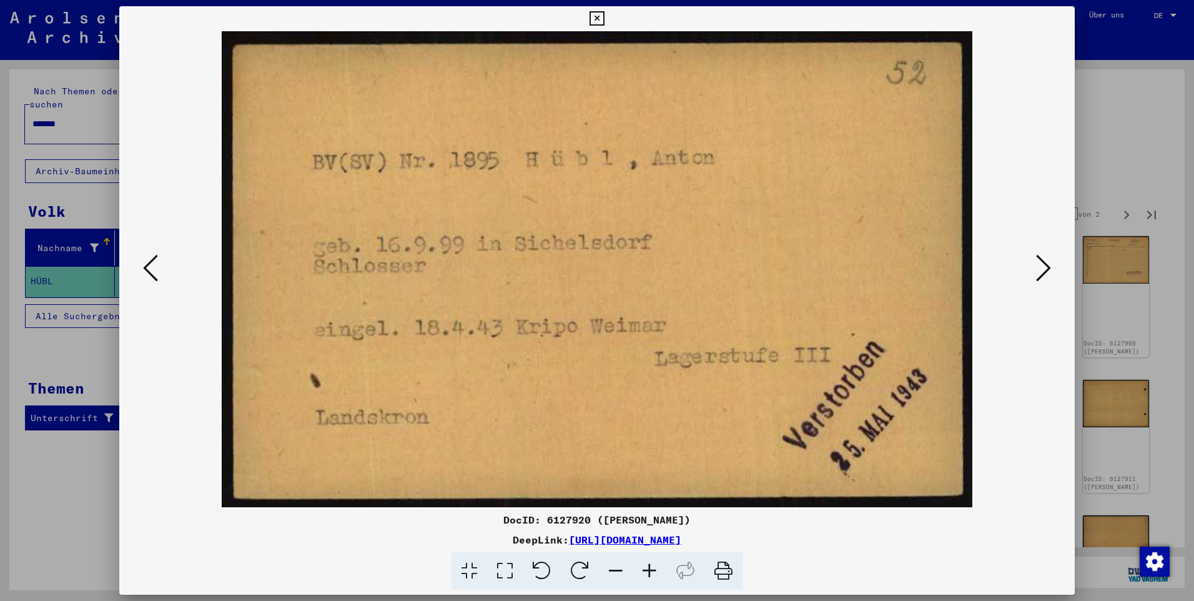
click at [1049, 264] on icon at bounding box center [1043, 268] width 15 height 30
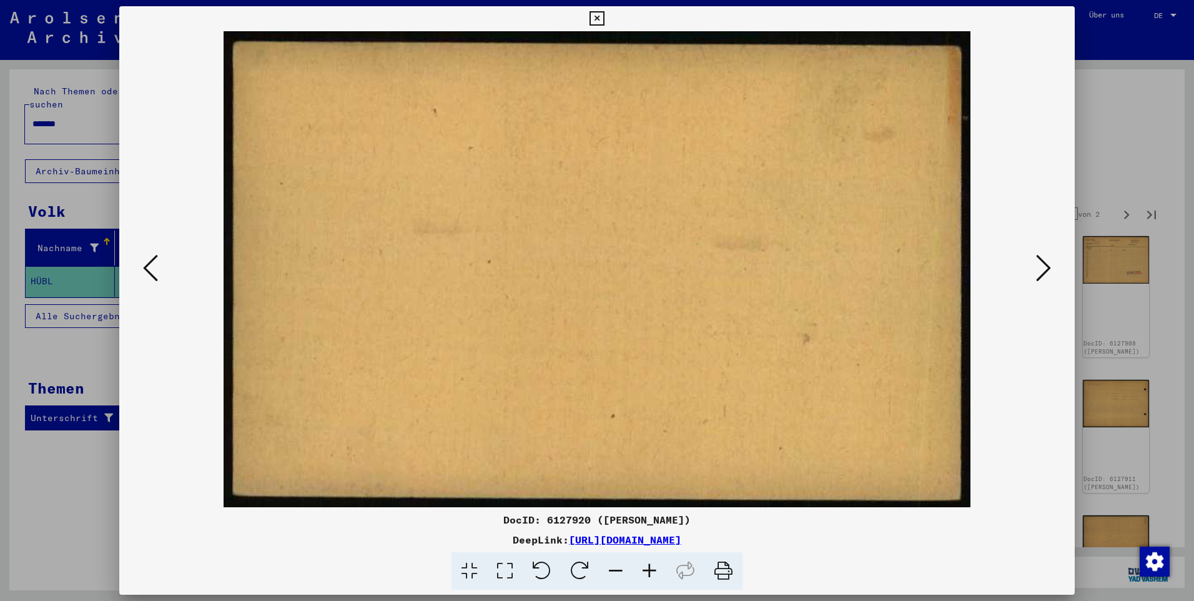
click at [1049, 264] on icon at bounding box center [1043, 268] width 15 height 30
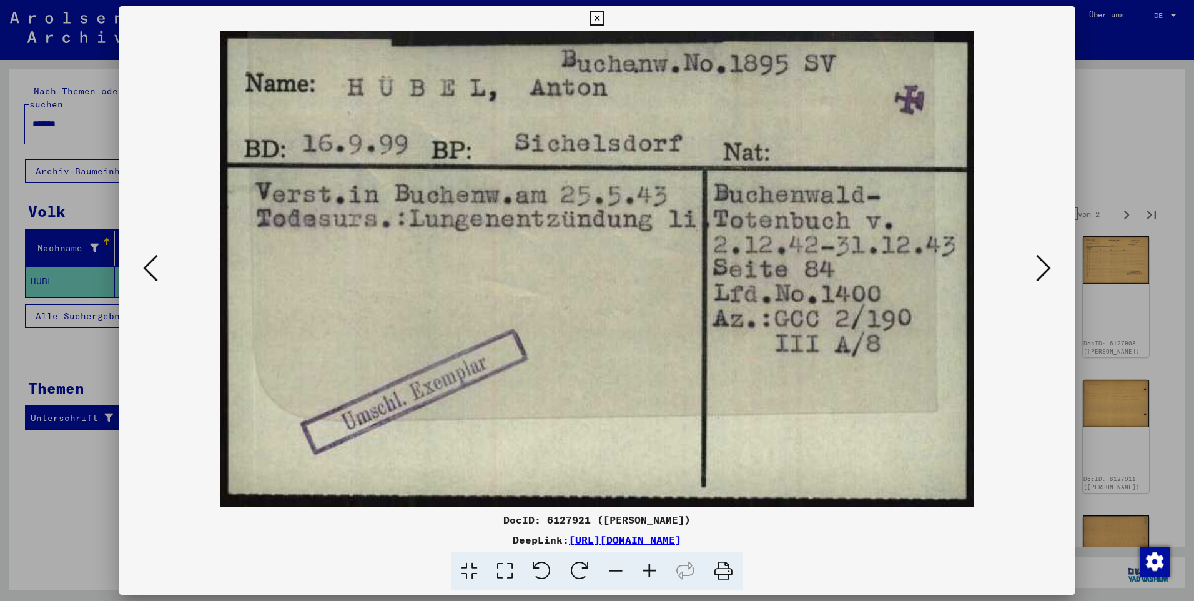
click at [1044, 266] on icon at bounding box center [1043, 268] width 15 height 30
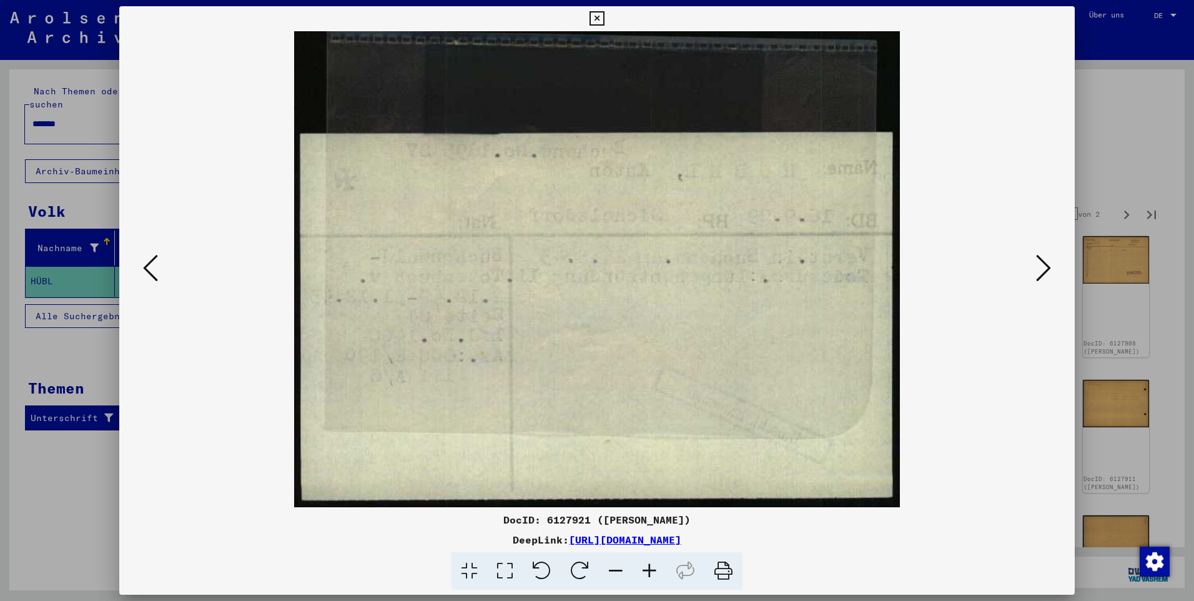
click at [1044, 266] on icon at bounding box center [1043, 268] width 15 height 30
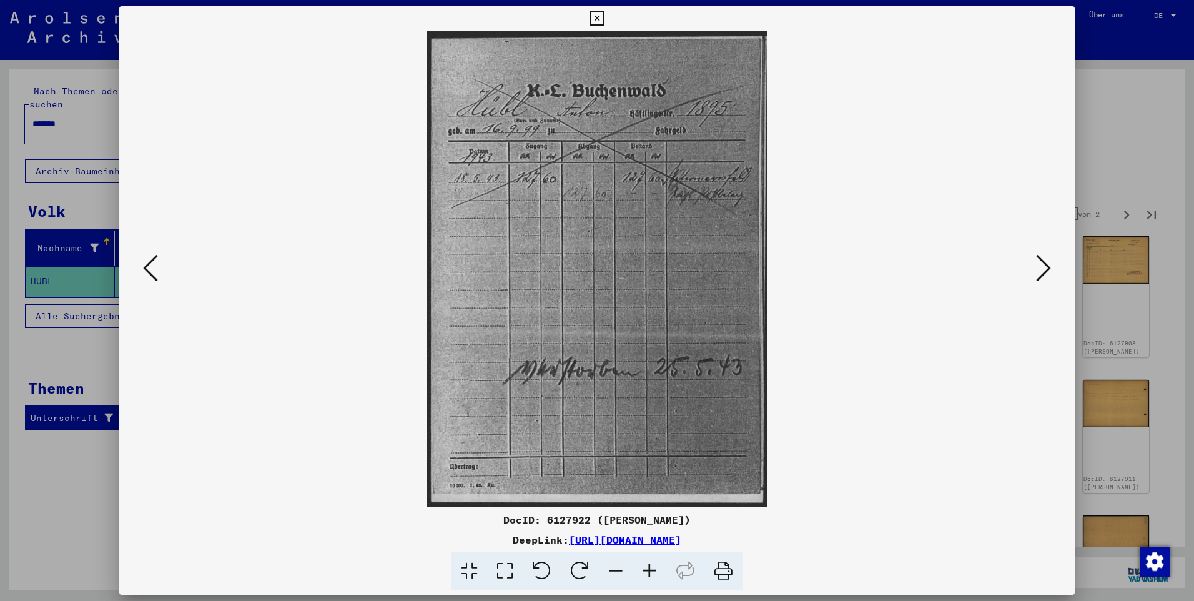
click at [1044, 266] on icon at bounding box center [1043, 268] width 15 height 30
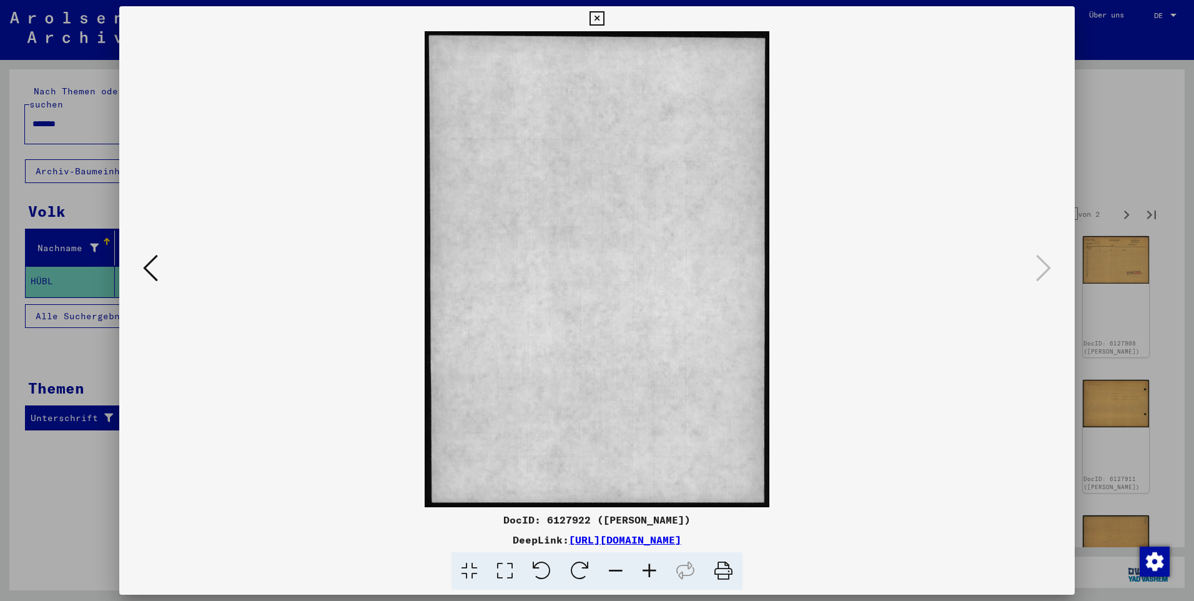
click at [597, 18] on icon at bounding box center [597, 18] width 14 height 15
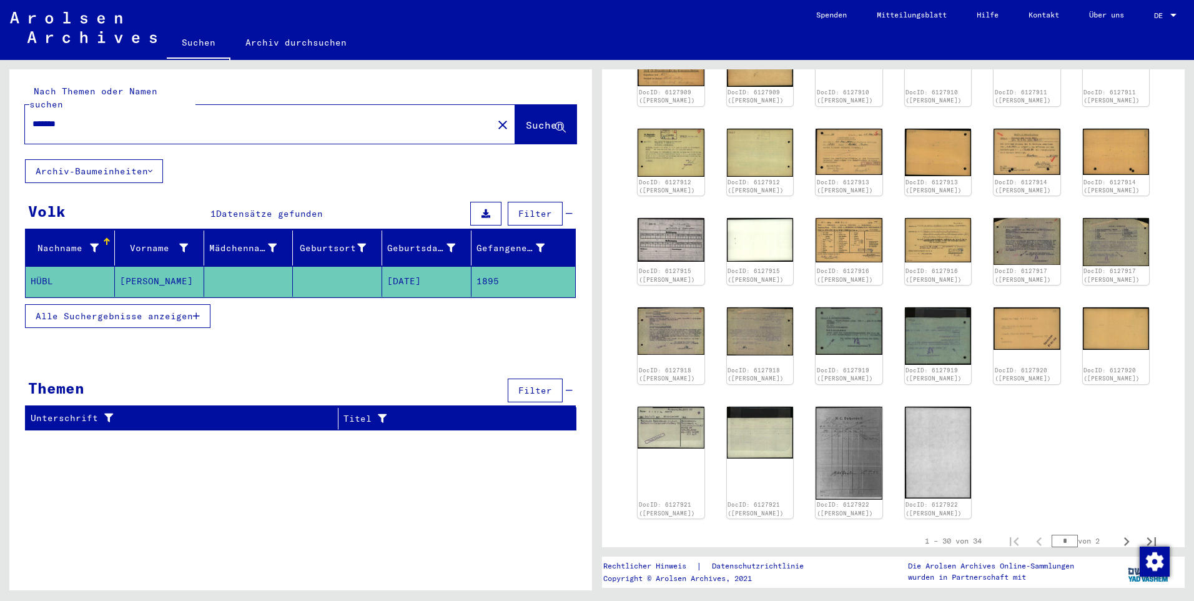
scroll to position [456, 0]
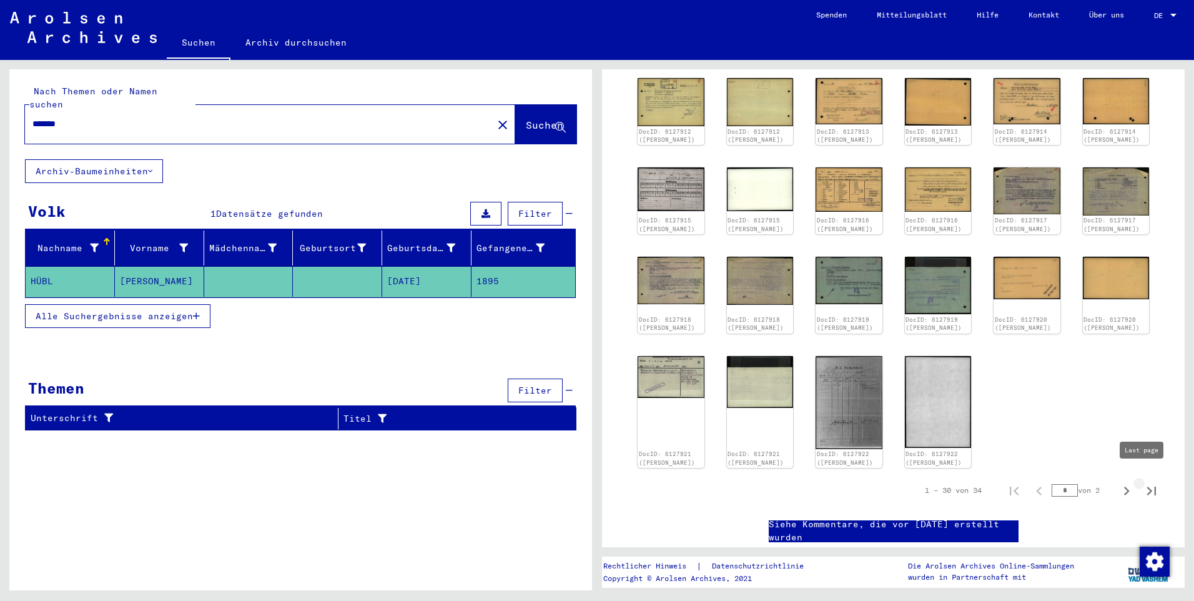
click at [1147, 487] on icon "Letzte Seite" at bounding box center [1151, 491] width 9 height 9
type input "*"
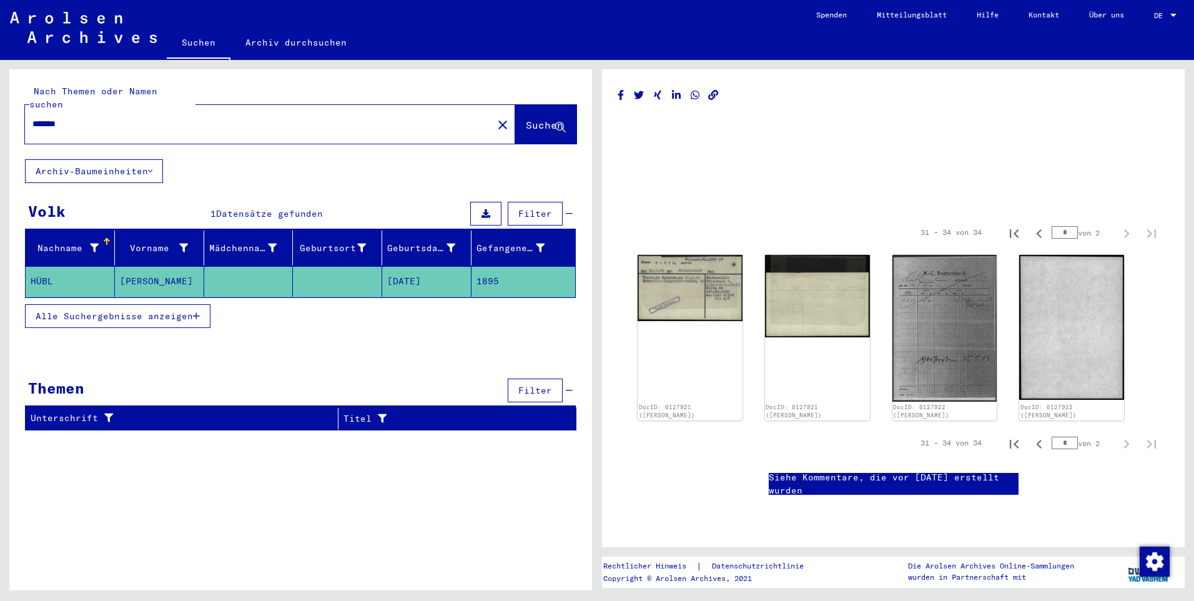
click at [204, 41] on link "Suchen" at bounding box center [199, 43] width 64 height 32
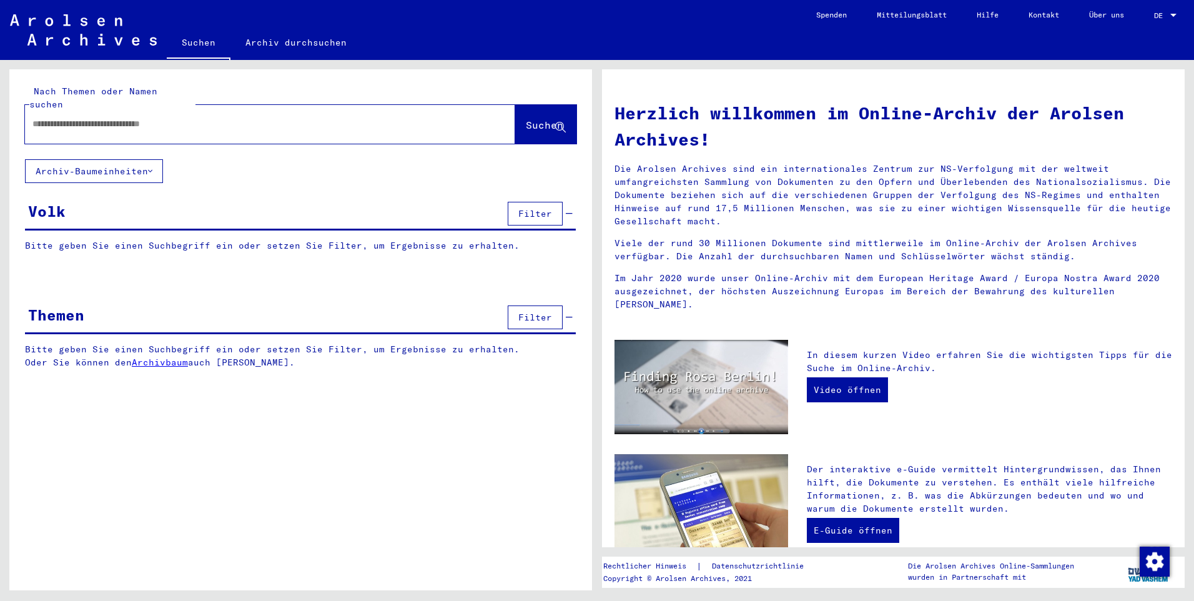
click at [95, 117] on input "text" at bounding box center [254, 123] width 445 height 13
click at [531, 119] on span "Suchen" at bounding box center [544, 125] width 37 height 12
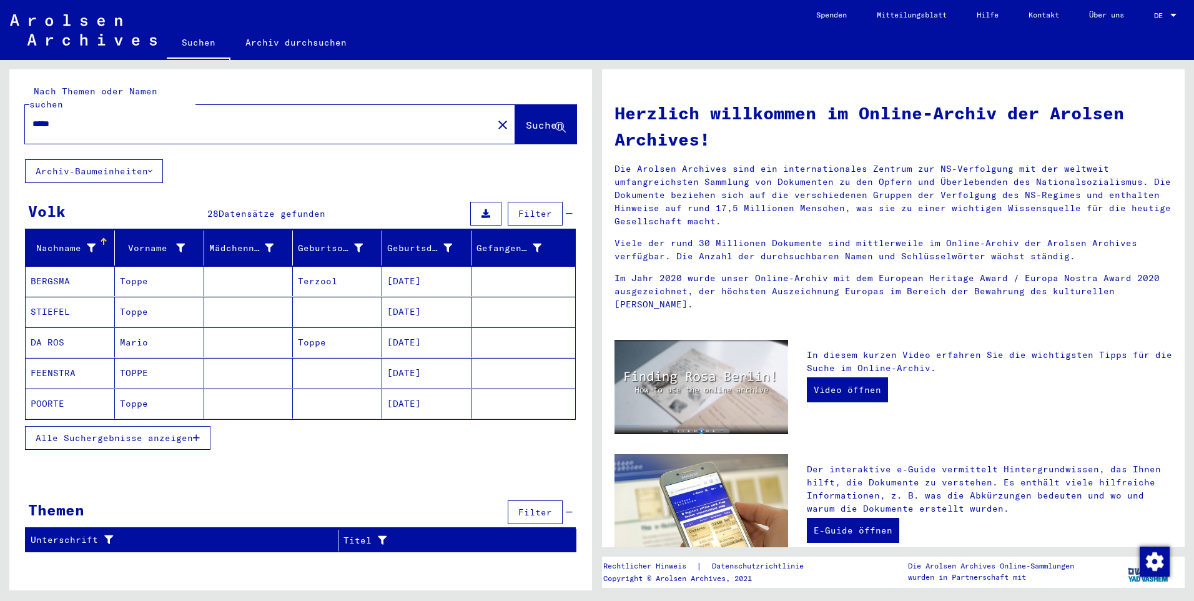
click at [40, 117] on input "*****" at bounding box center [254, 123] width 445 height 13
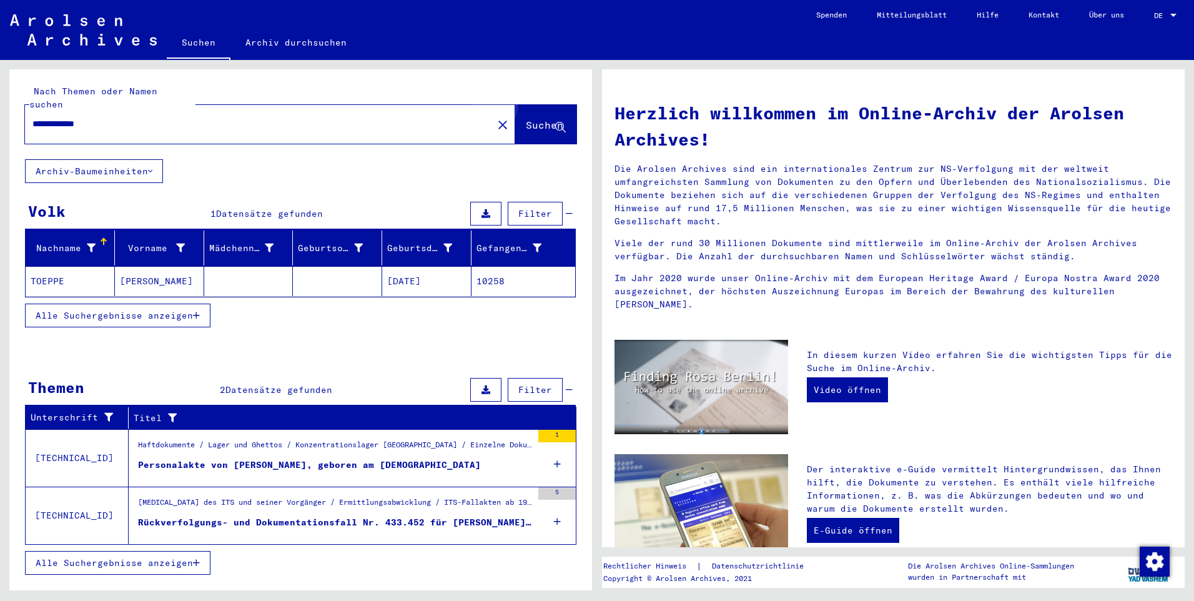
click at [545, 119] on span "Suchen" at bounding box center [544, 125] width 37 height 12
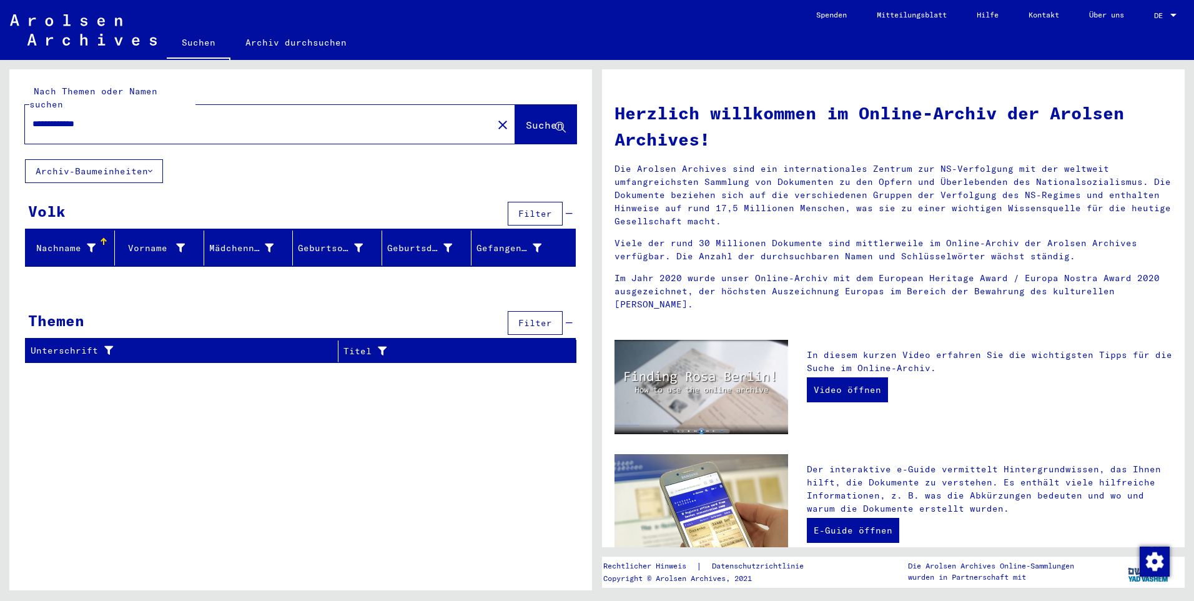
drag, startPoint x: 72, startPoint y: 111, endPoint x: 116, endPoint y: 113, distance: 43.8
click at [116, 117] on input "**********" at bounding box center [254, 123] width 445 height 13
drag, startPoint x: 94, startPoint y: 111, endPoint x: 21, endPoint y: 112, distance: 73.1
click at [21, 112] on div "**********" at bounding box center [300, 114] width 583 height 90
click at [542, 105] on button "Suchen" at bounding box center [545, 124] width 61 height 39
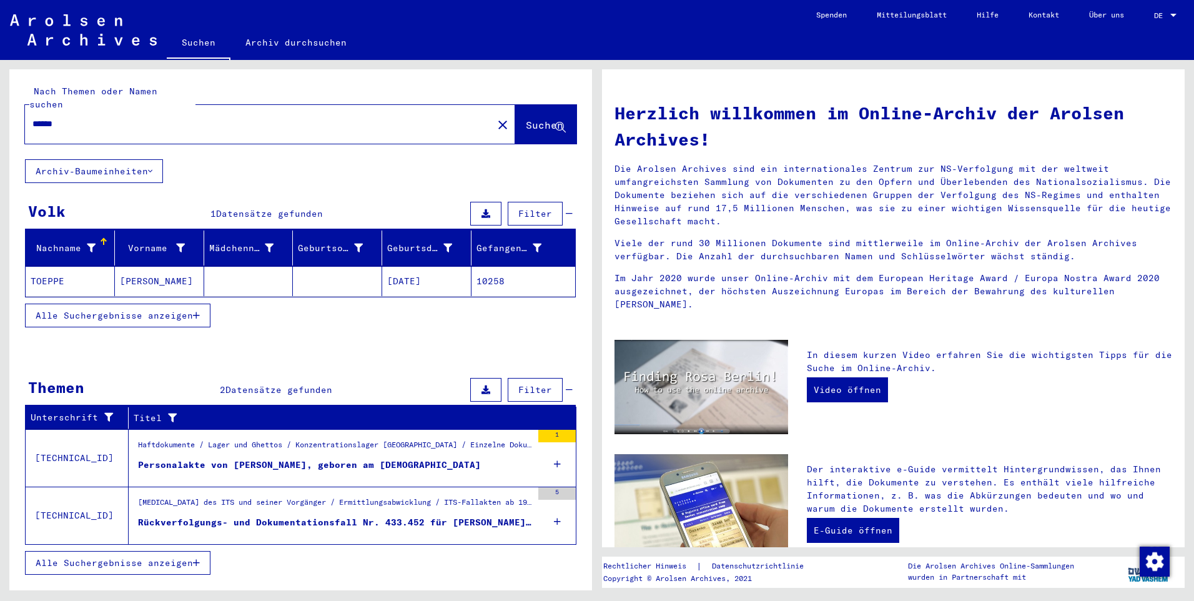
click at [132, 266] on mat-cell "[PERSON_NAME]" at bounding box center [159, 281] width 89 height 30
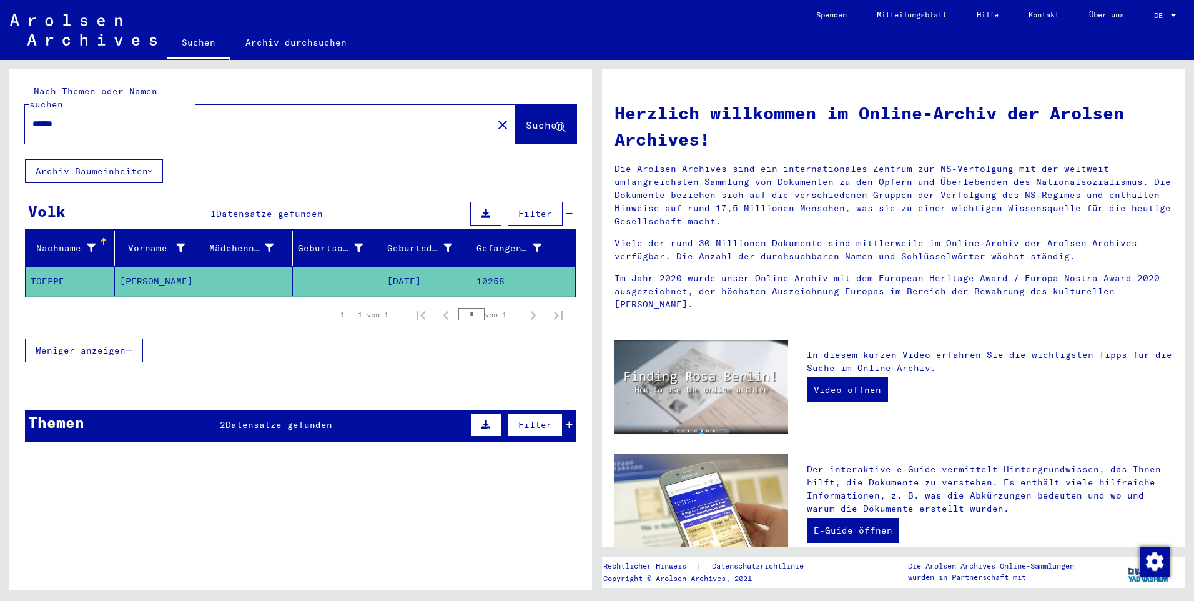
type input "*****"
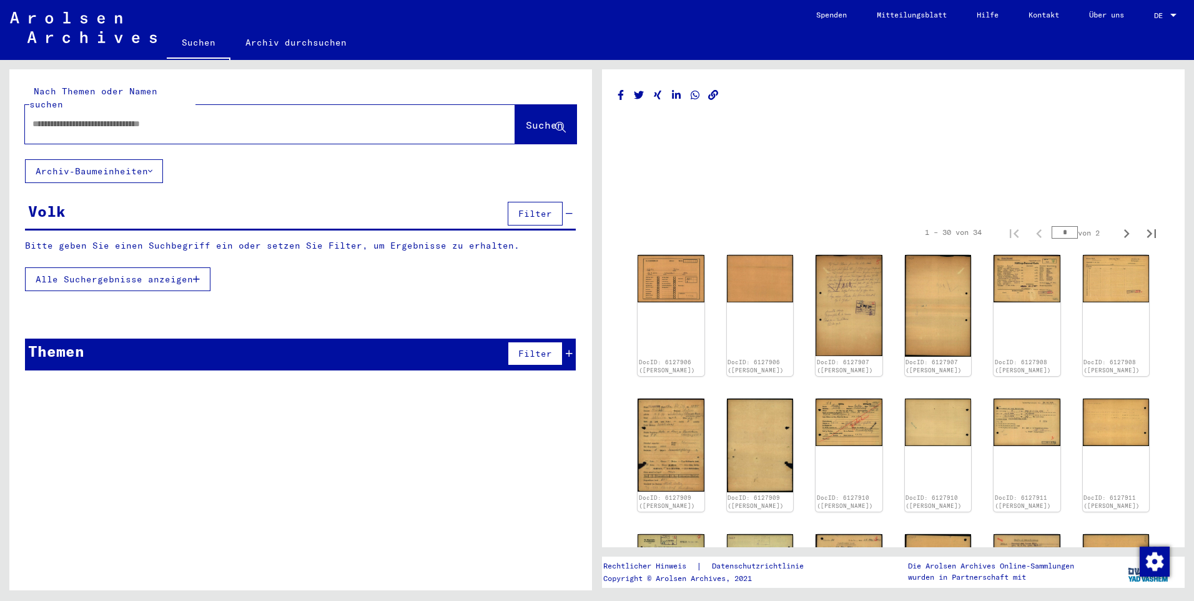
click at [1042, 11] on link "Kontakt" at bounding box center [1044, 15] width 61 height 30
